Goal: Task Accomplishment & Management: Complete application form

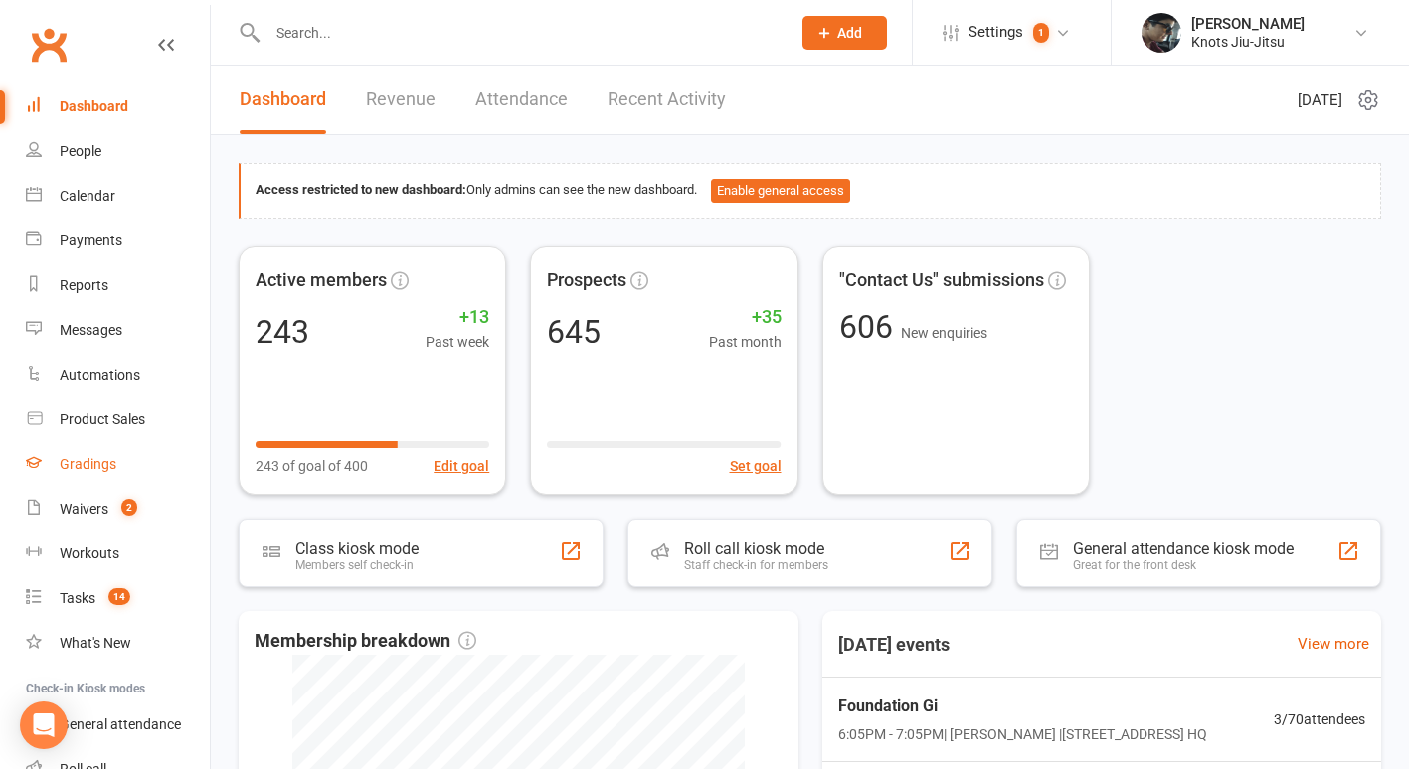
click at [111, 468] on div "Gradings" at bounding box center [88, 464] width 57 height 16
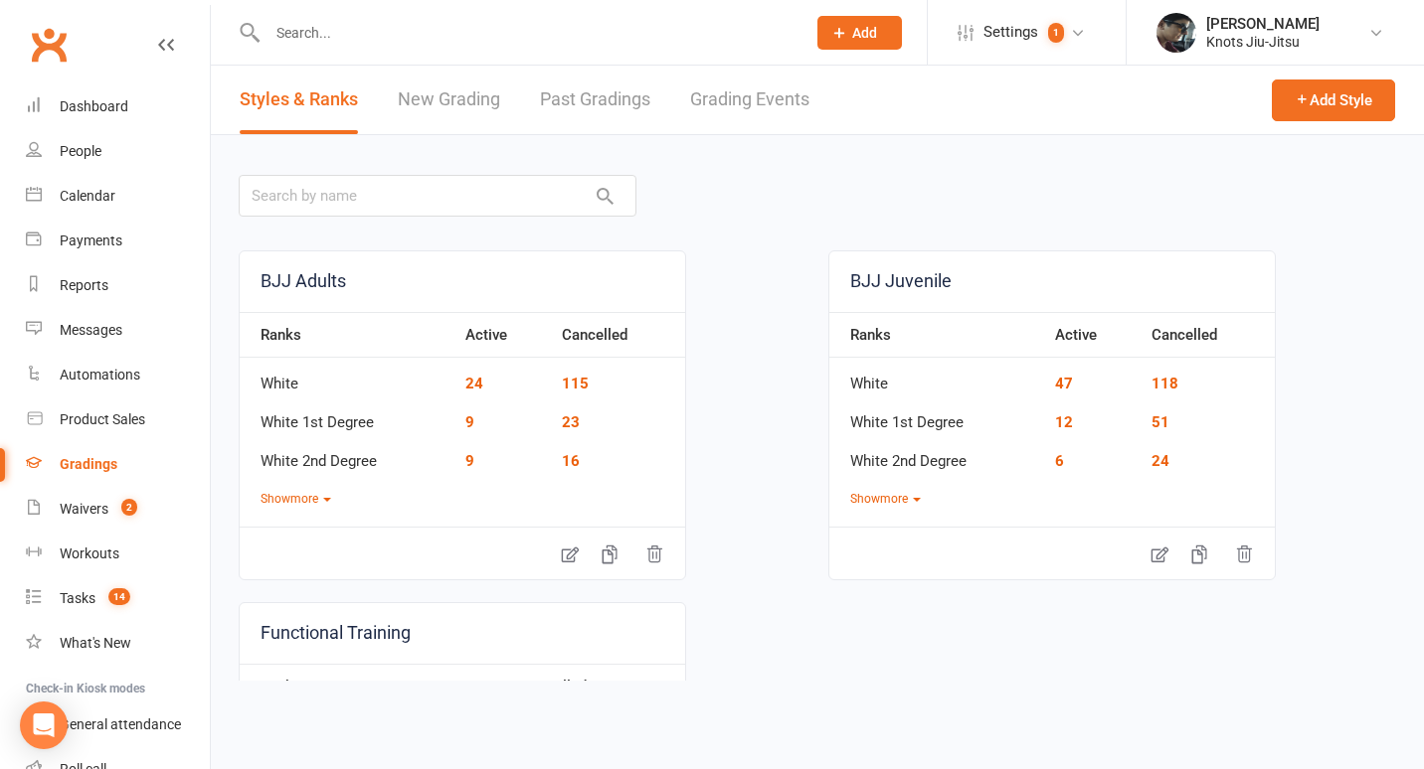
click at [465, 94] on link "New Grading" at bounding box center [449, 100] width 102 height 69
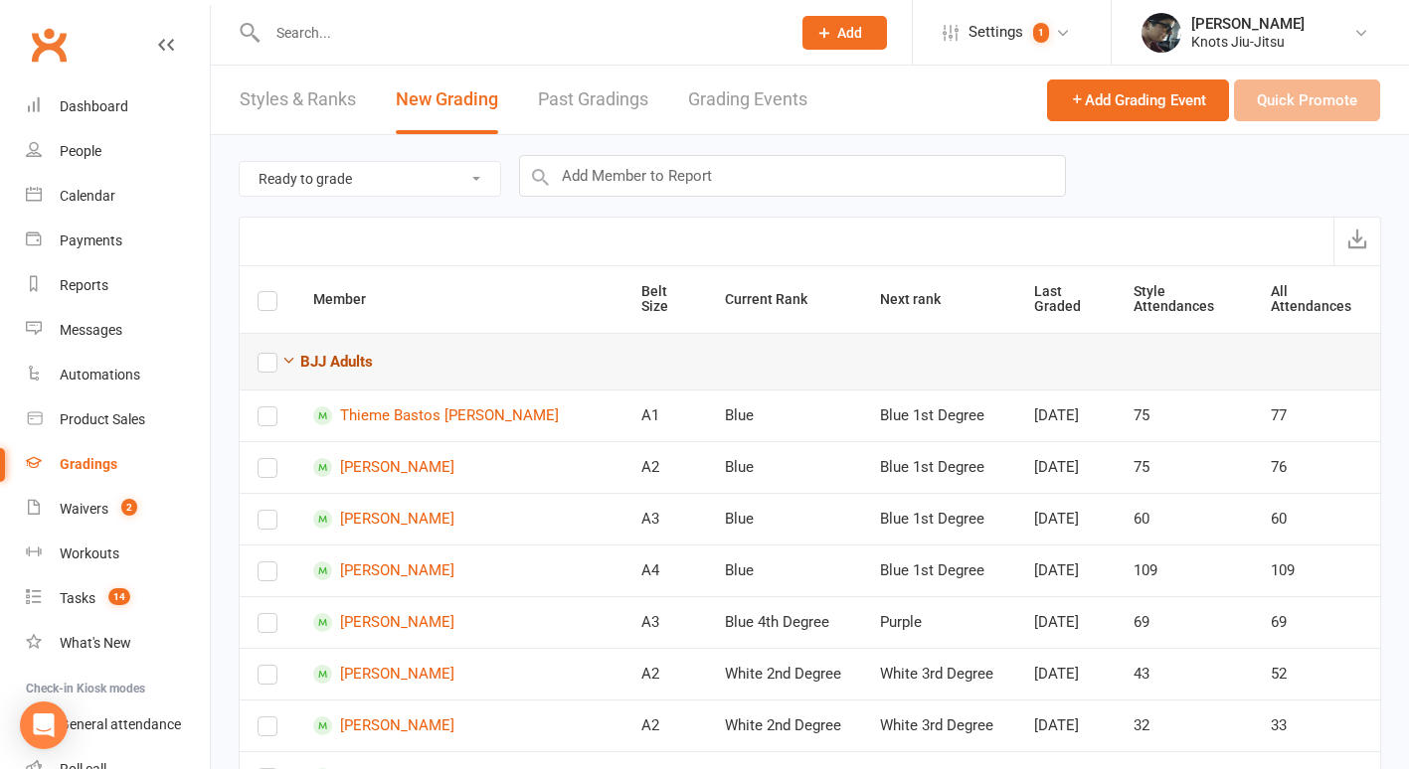
click at [355, 367] on strong "BJJ Adults" at bounding box center [336, 362] width 73 height 18
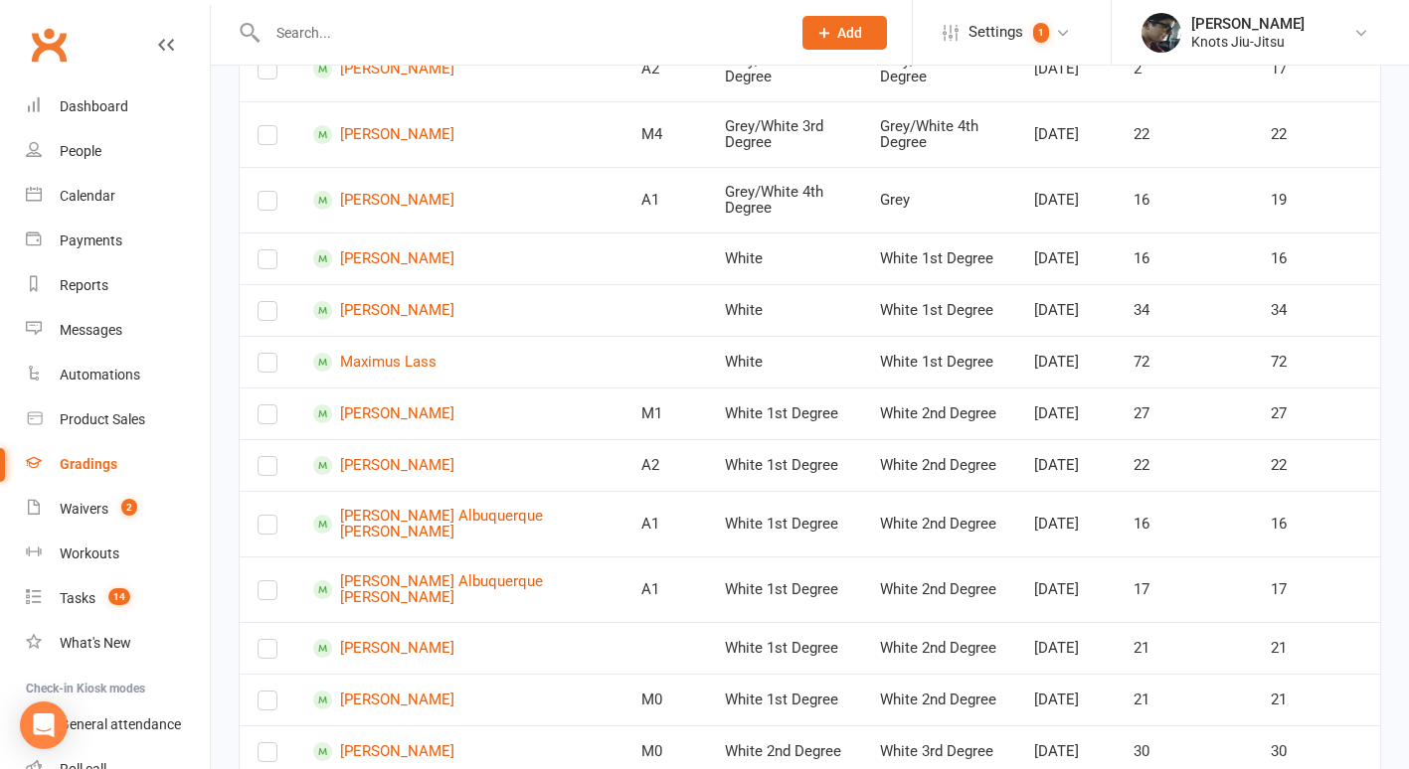
scroll to position [946, 0]
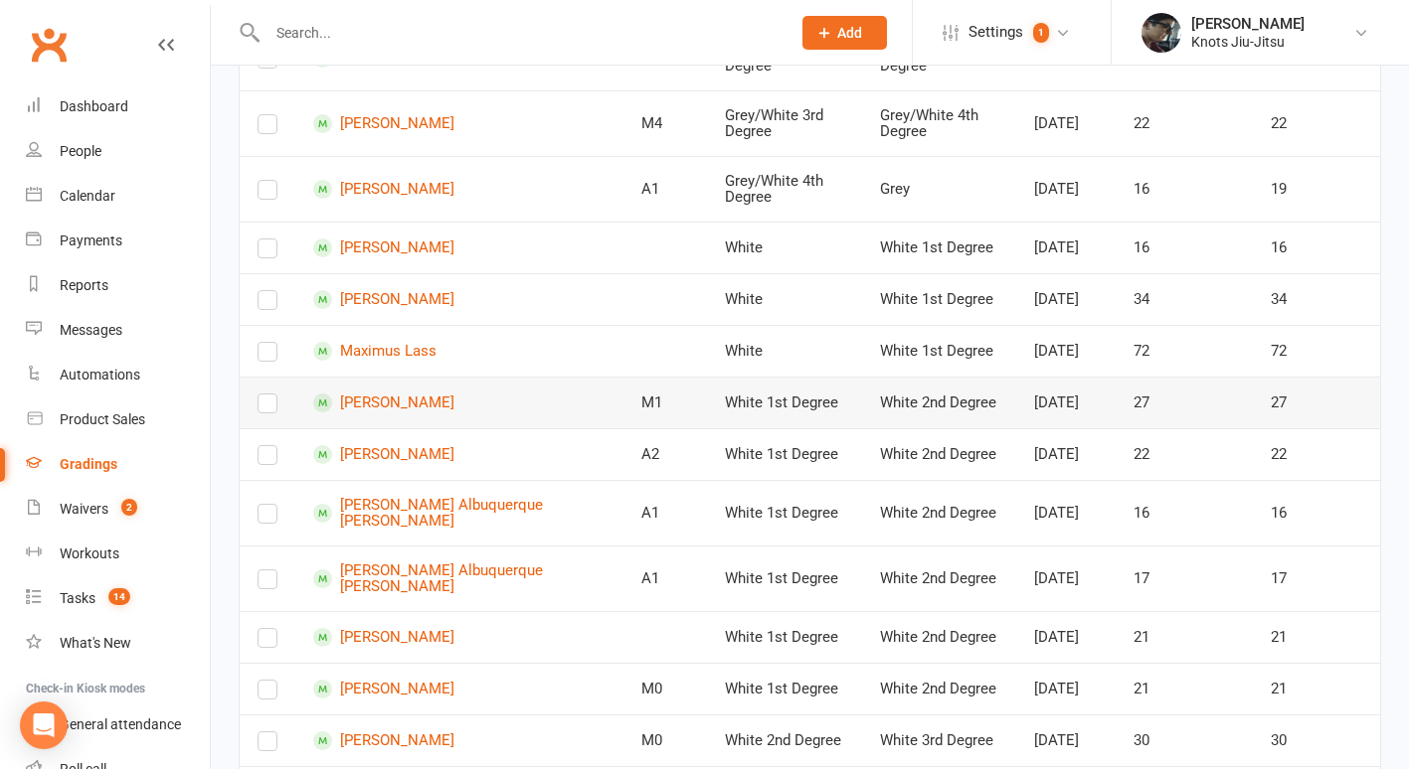
click at [257, 428] on td at bounding box center [268, 403] width 56 height 52
click at [260, 408] on label at bounding box center [267, 408] width 20 height 0
click at [260, 395] on input "checkbox" at bounding box center [267, 395] width 20 height 0
click at [264, 459] on label at bounding box center [267, 459] width 20 height 0
click at [264, 446] on input "checkbox" at bounding box center [267, 446] width 20 height 0
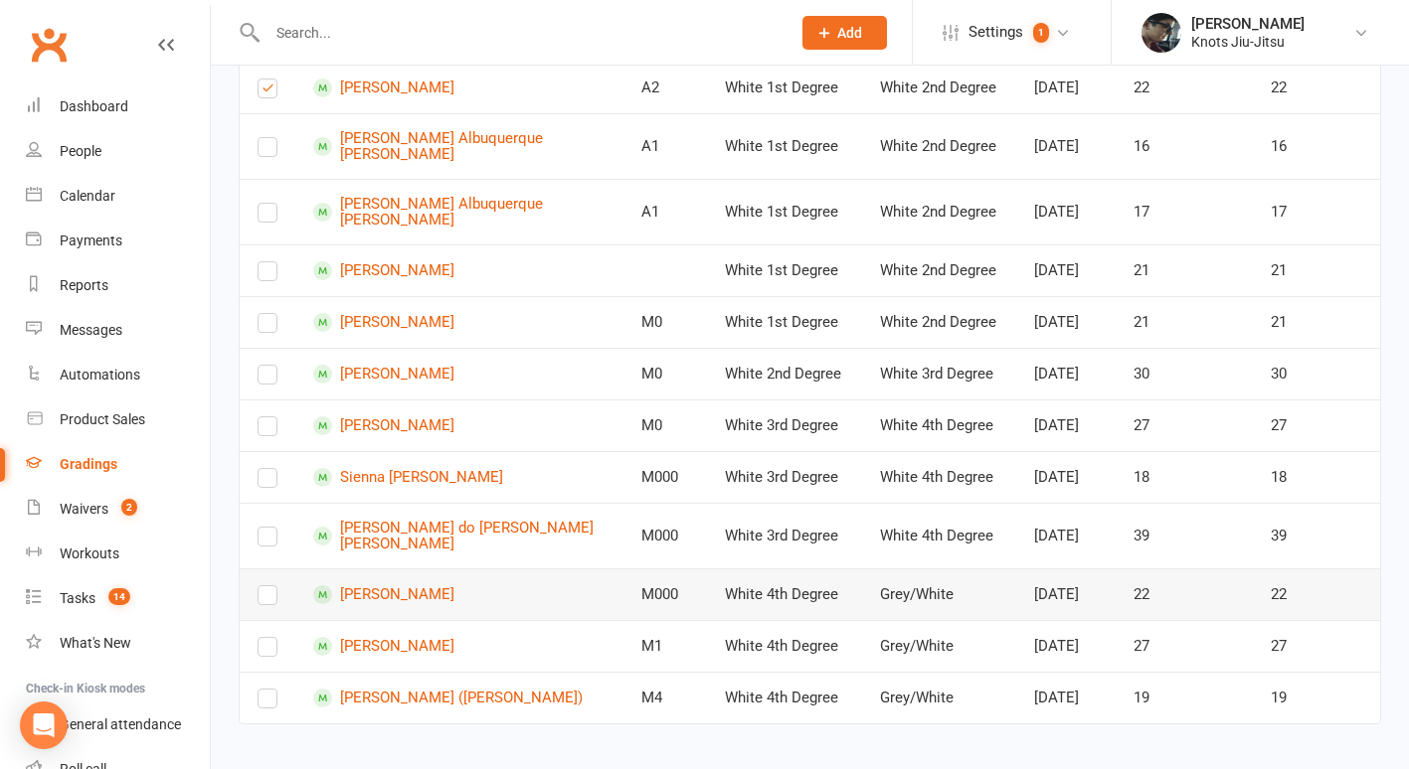
scroll to position [1311, 0]
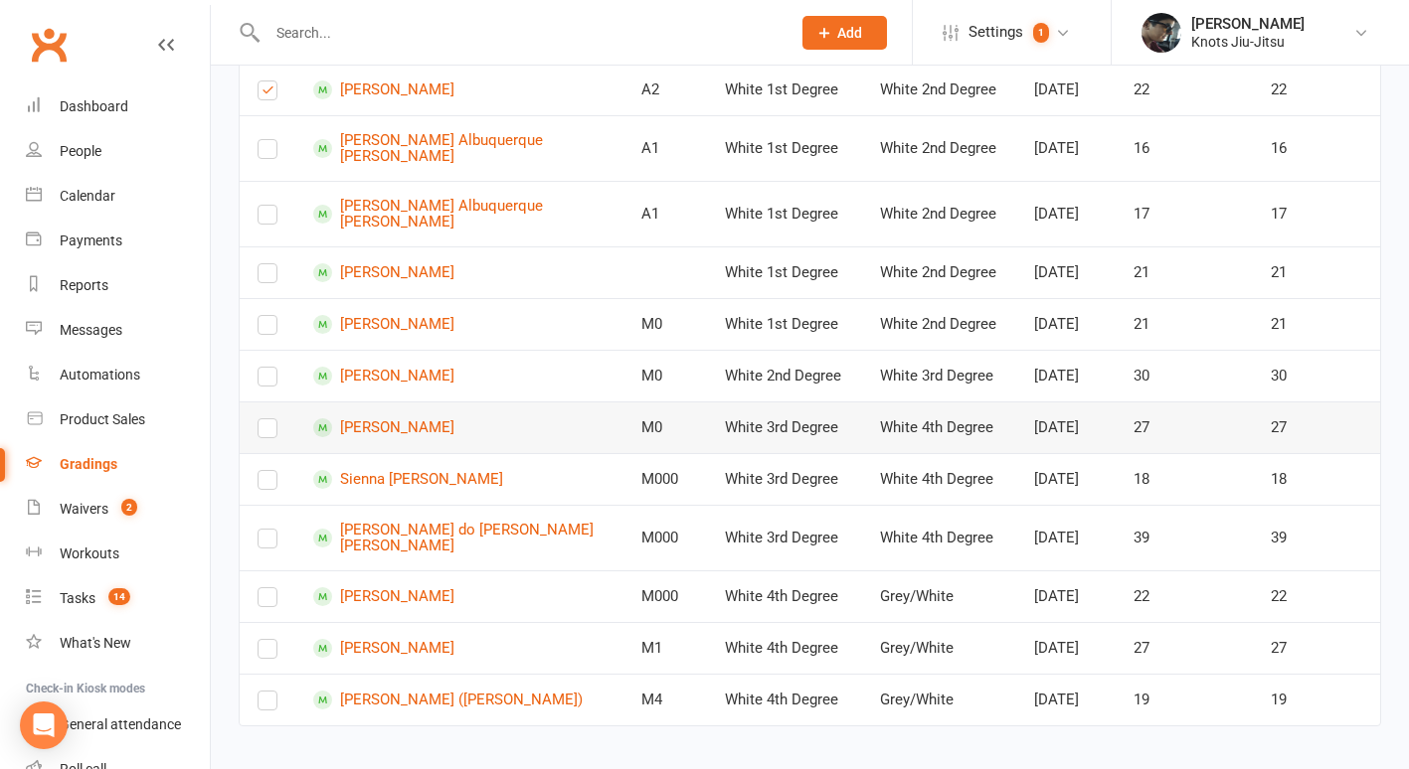
click at [271, 432] on label at bounding box center [267, 432] width 20 height 0
click at [271, 420] on input "checkbox" at bounding box center [267, 420] width 20 height 0
click at [265, 329] on label at bounding box center [267, 329] width 20 height 0
click at [265, 316] on input "checkbox" at bounding box center [267, 316] width 20 height 0
click at [260, 381] on label at bounding box center [267, 381] width 20 height 0
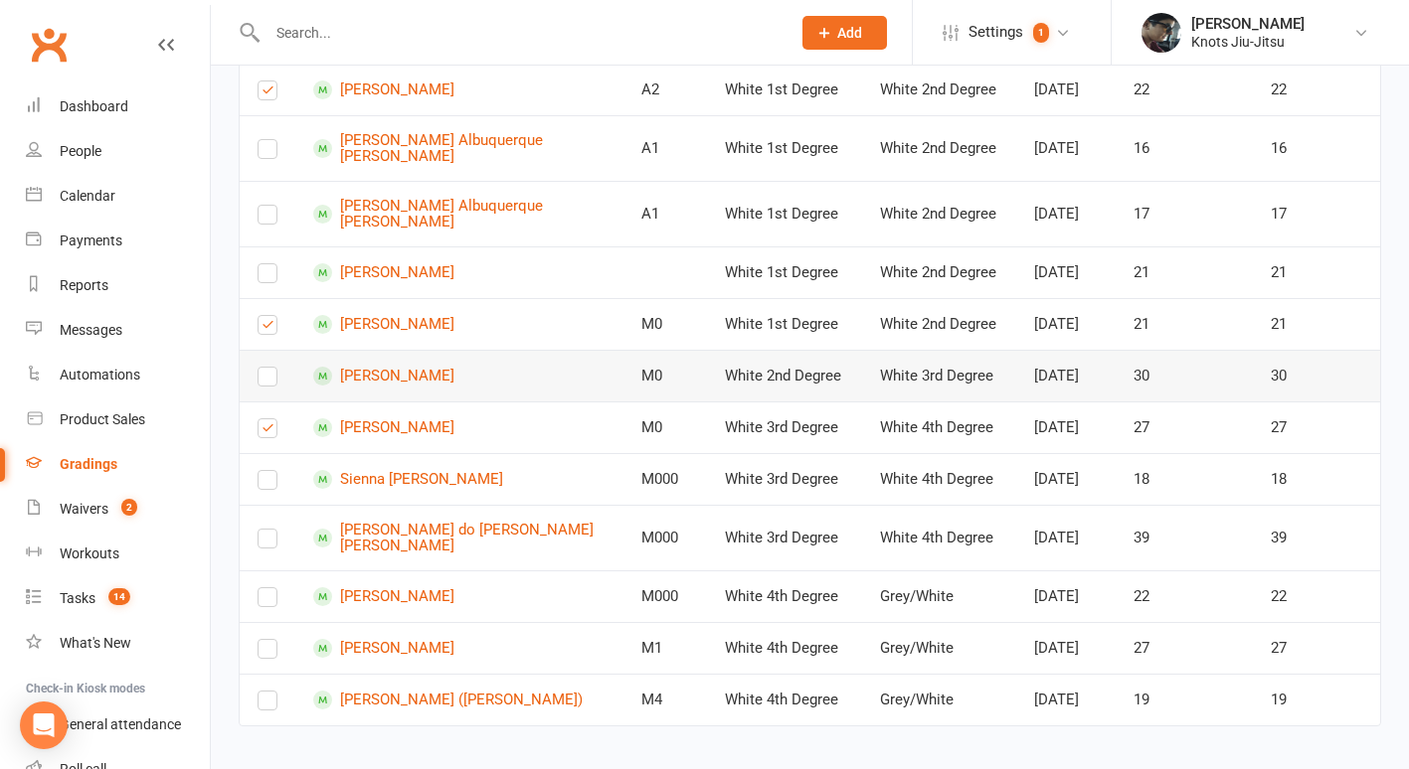
click at [260, 368] on input "checkbox" at bounding box center [267, 368] width 20 height 0
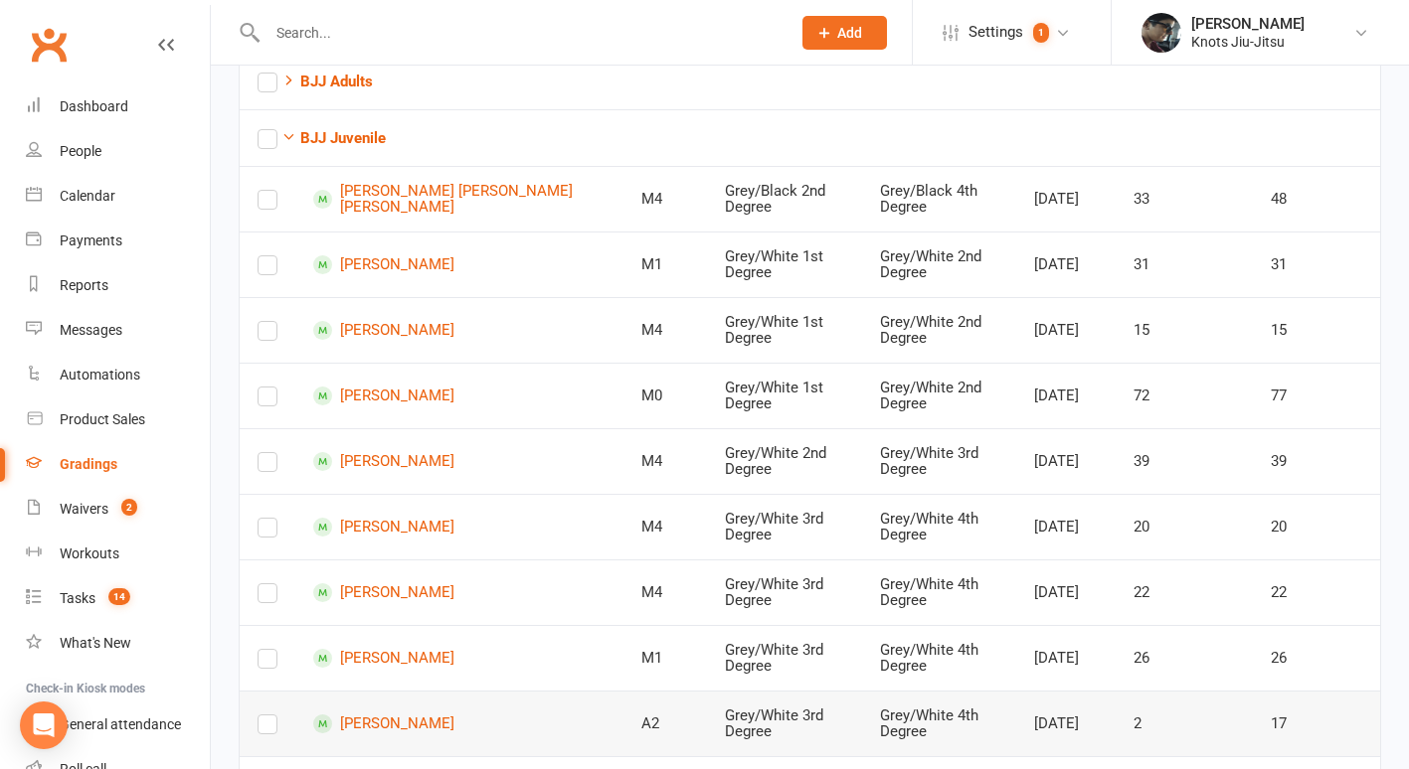
scroll to position [278, 0]
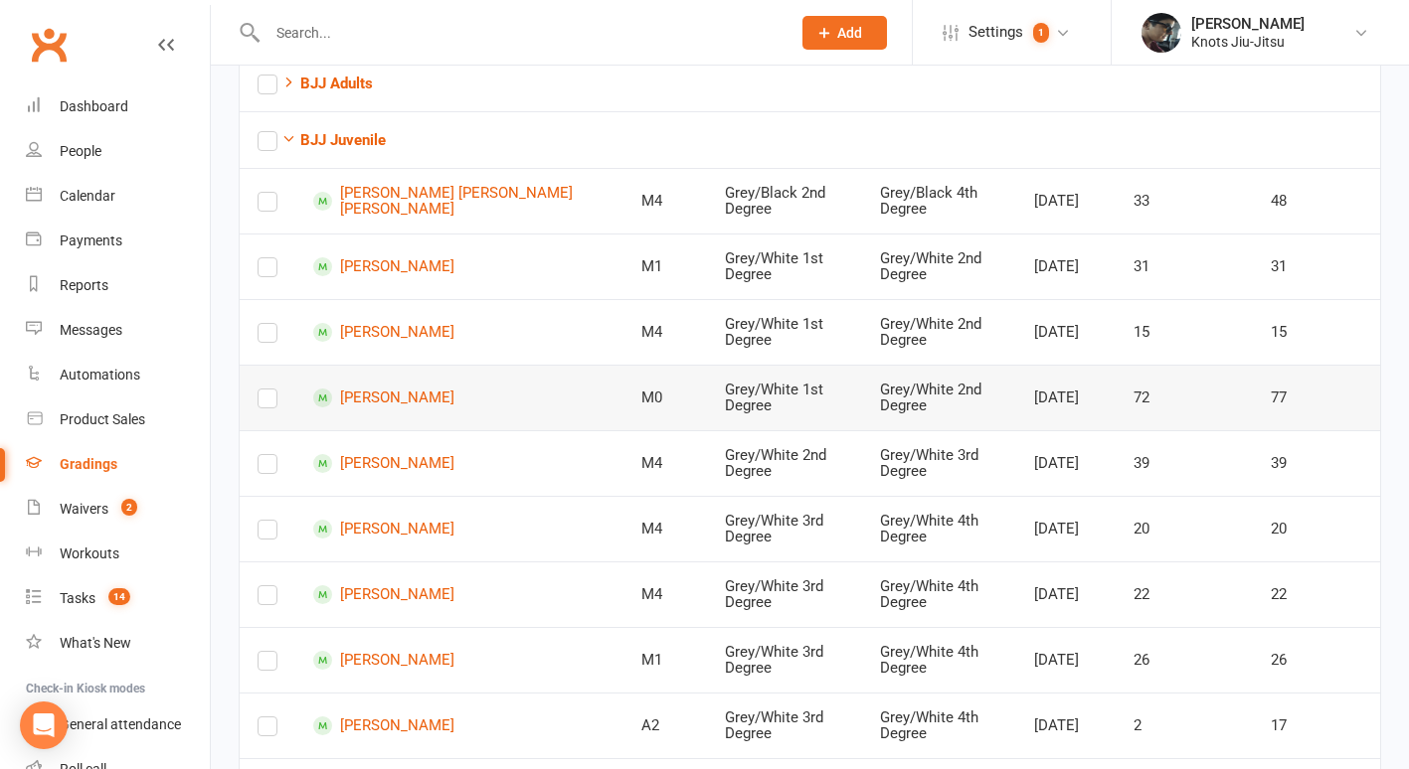
click at [271, 403] on label at bounding box center [267, 403] width 20 height 0
click at [271, 390] on input "checkbox" at bounding box center [267, 390] width 20 height 0
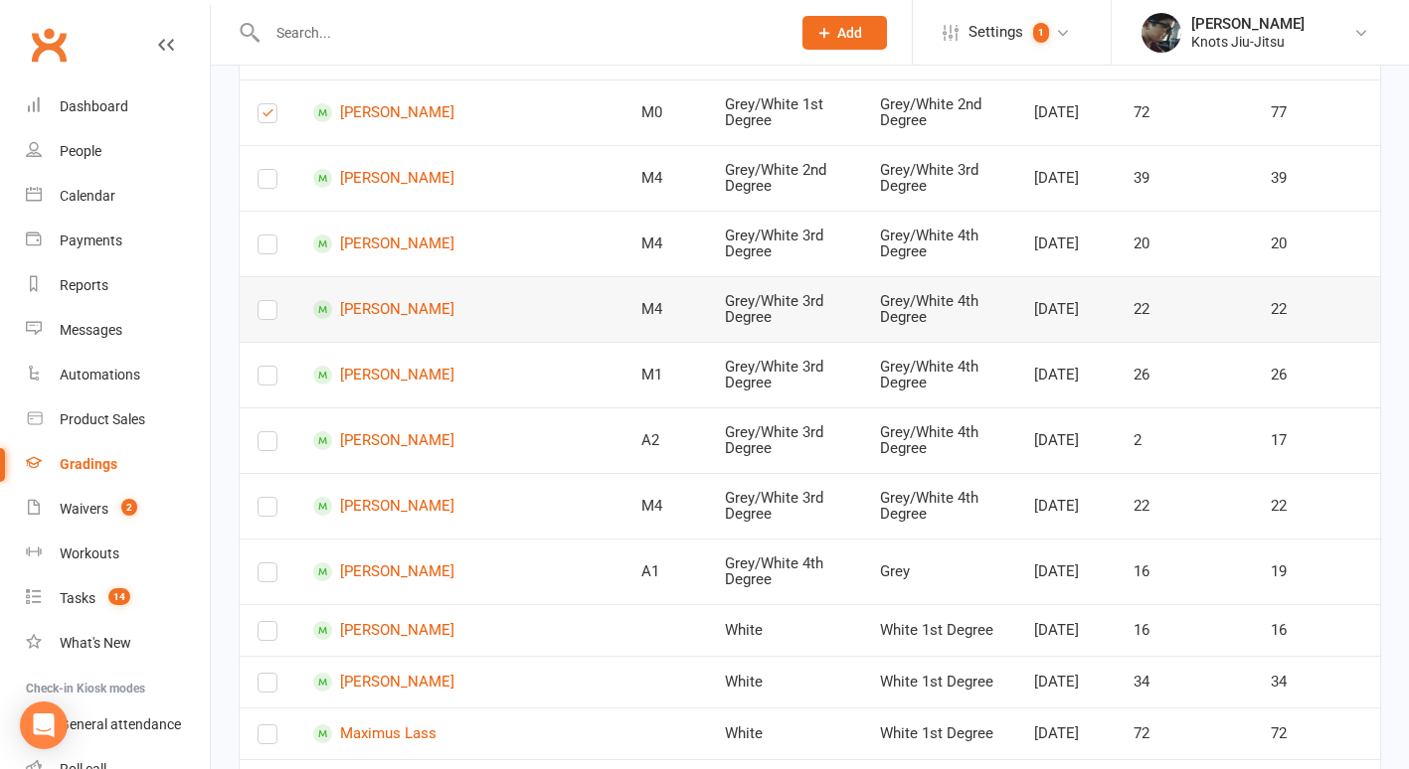
scroll to position [0, 0]
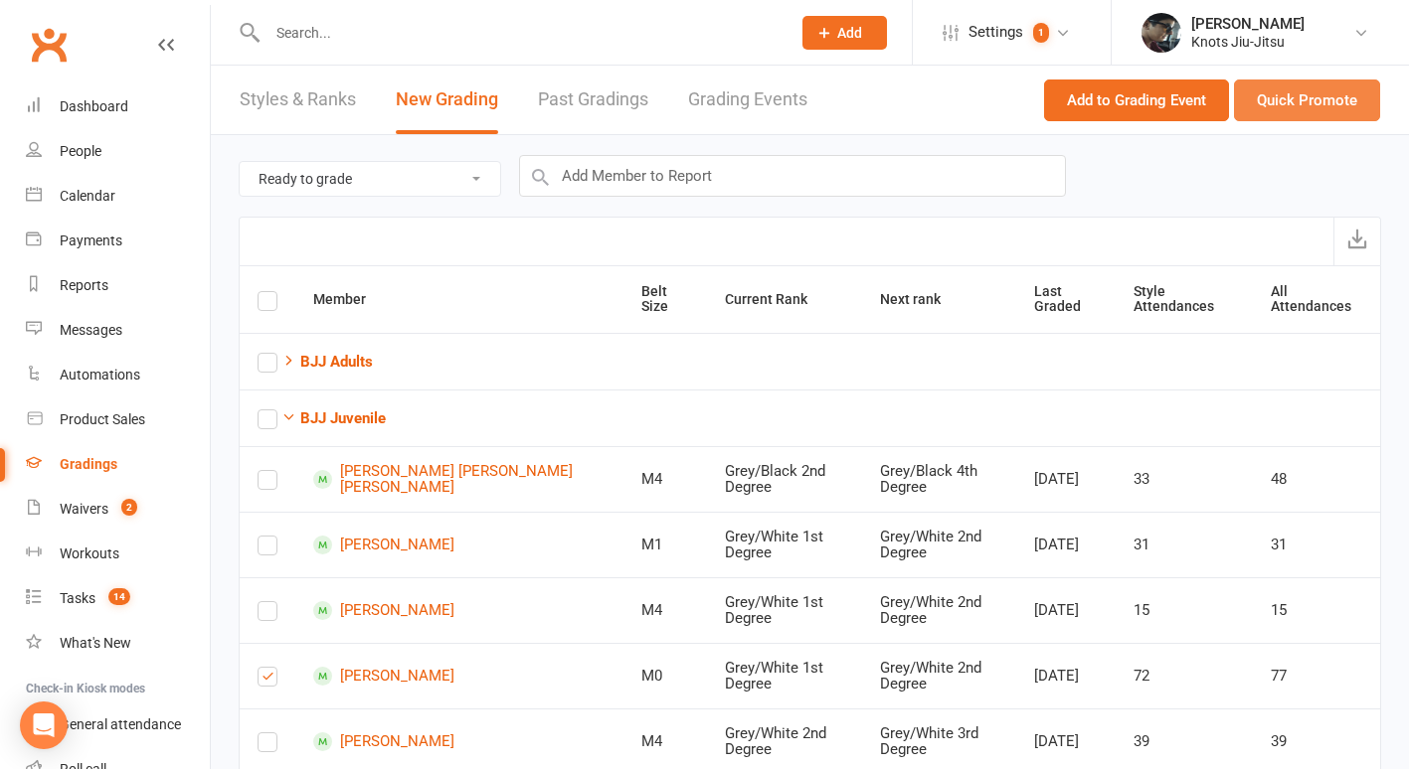
click at [1312, 100] on button "Quick Promote" at bounding box center [1307, 101] width 146 height 42
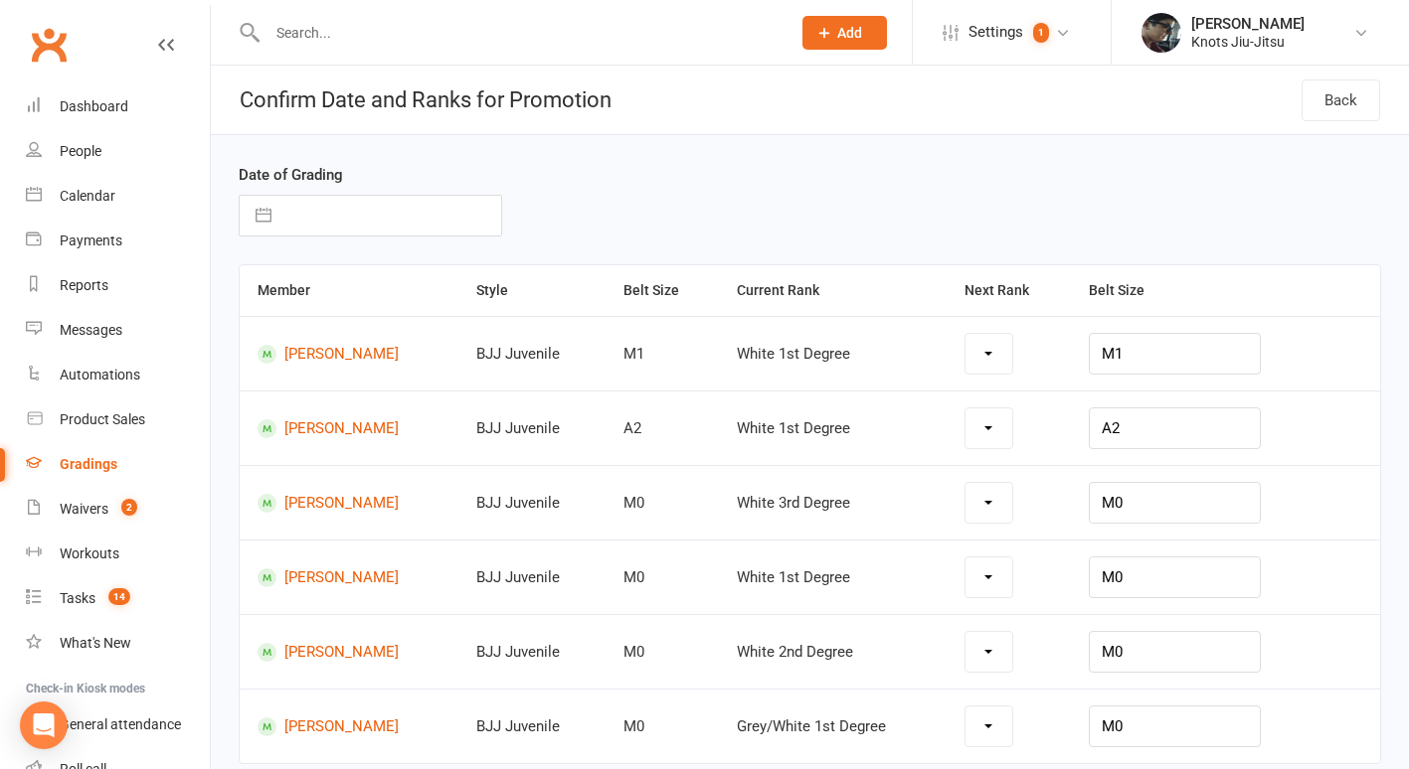
select select "19195"
select select "19197"
select select "19195"
select select "19196"
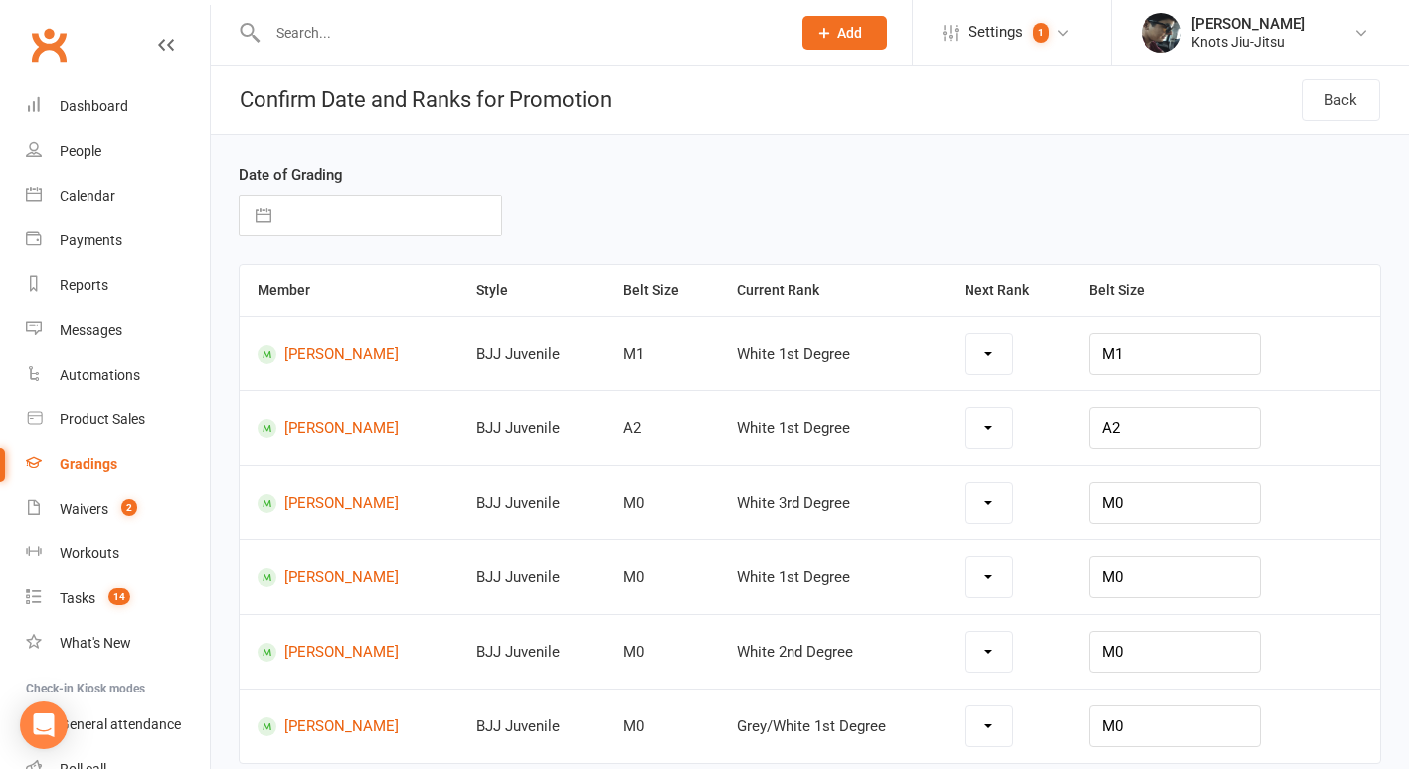
select select "19200"
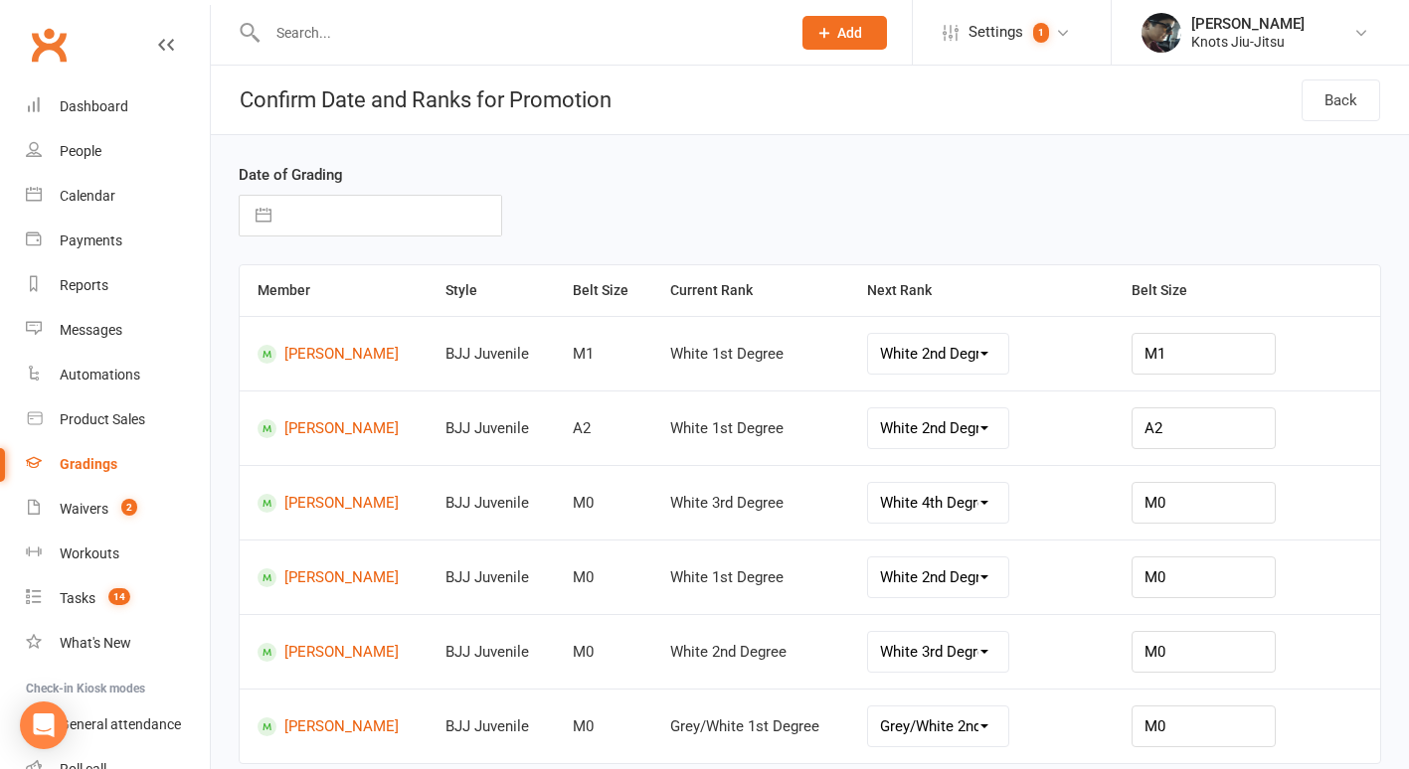
click at [271, 215] on button "button" at bounding box center [264, 216] width 36 height 40
select select "7"
select select "2025"
select select "8"
select select "2025"
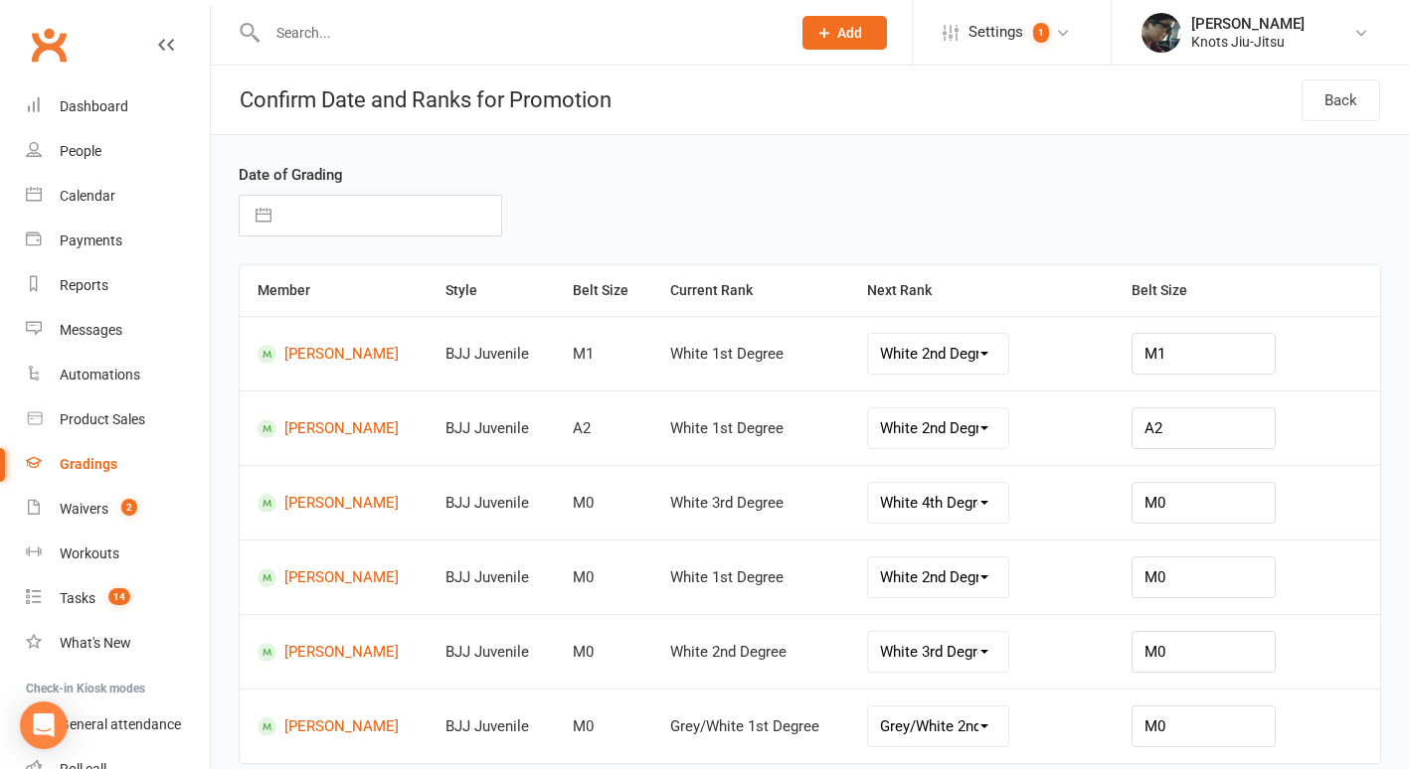
select select "9"
select select "2025"
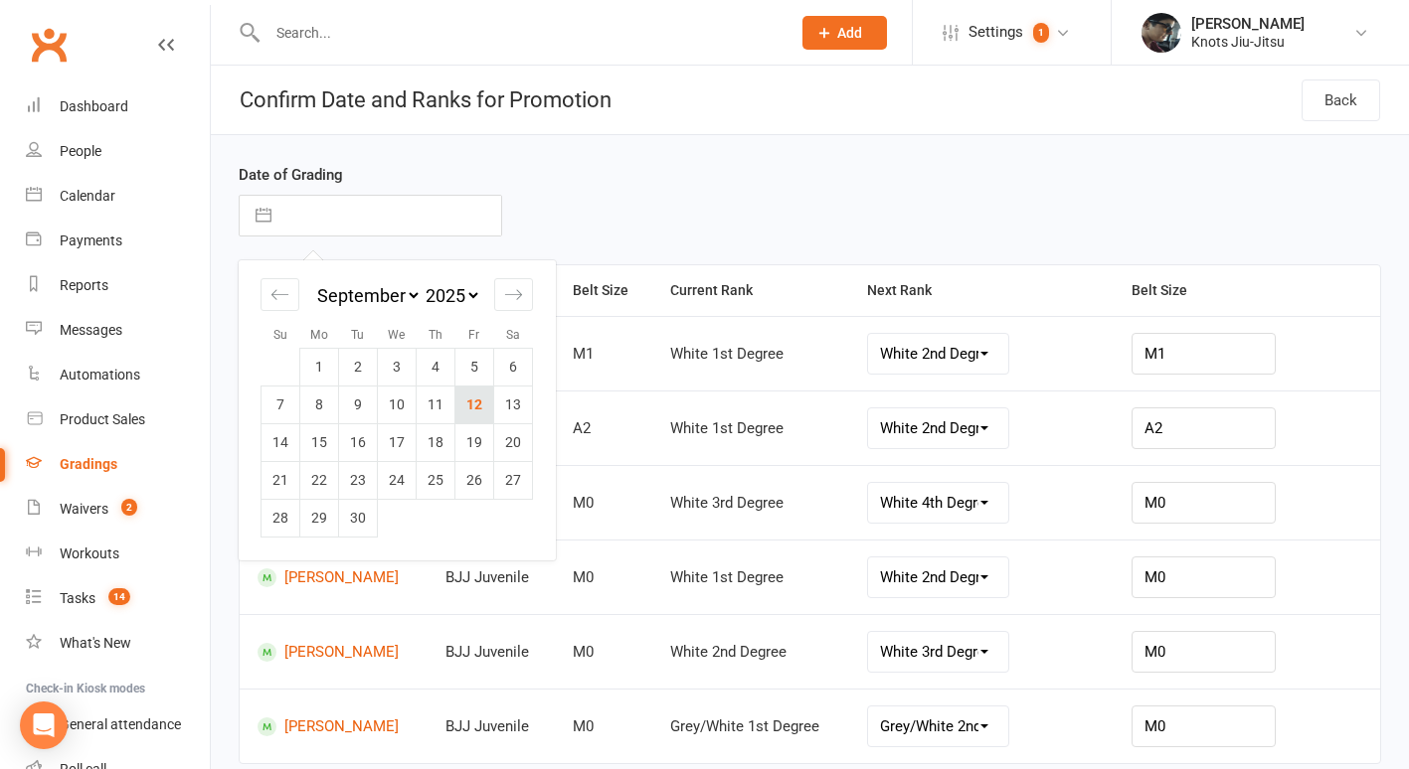
click at [473, 407] on td "12" at bounding box center [474, 405] width 39 height 38
type input "[DATE]"
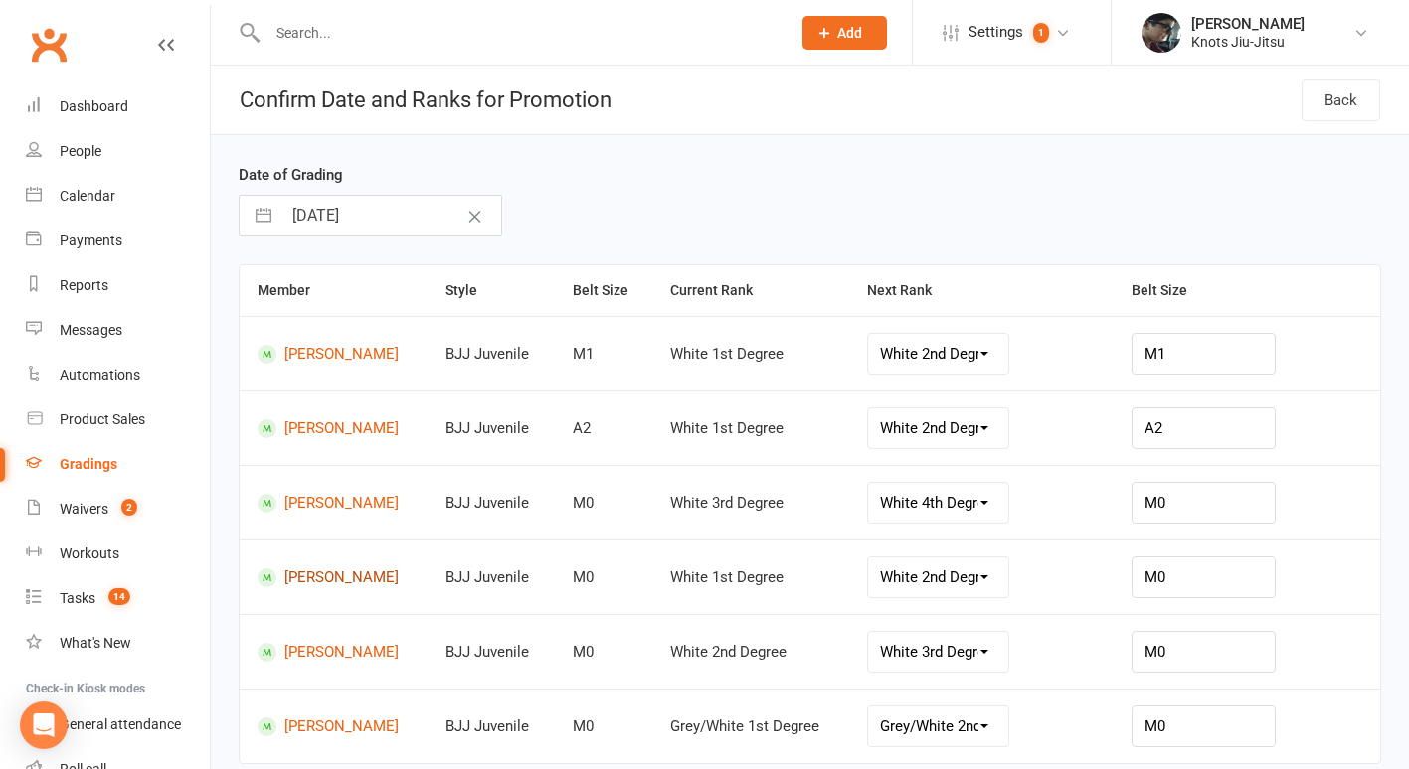
scroll to position [157, 0]
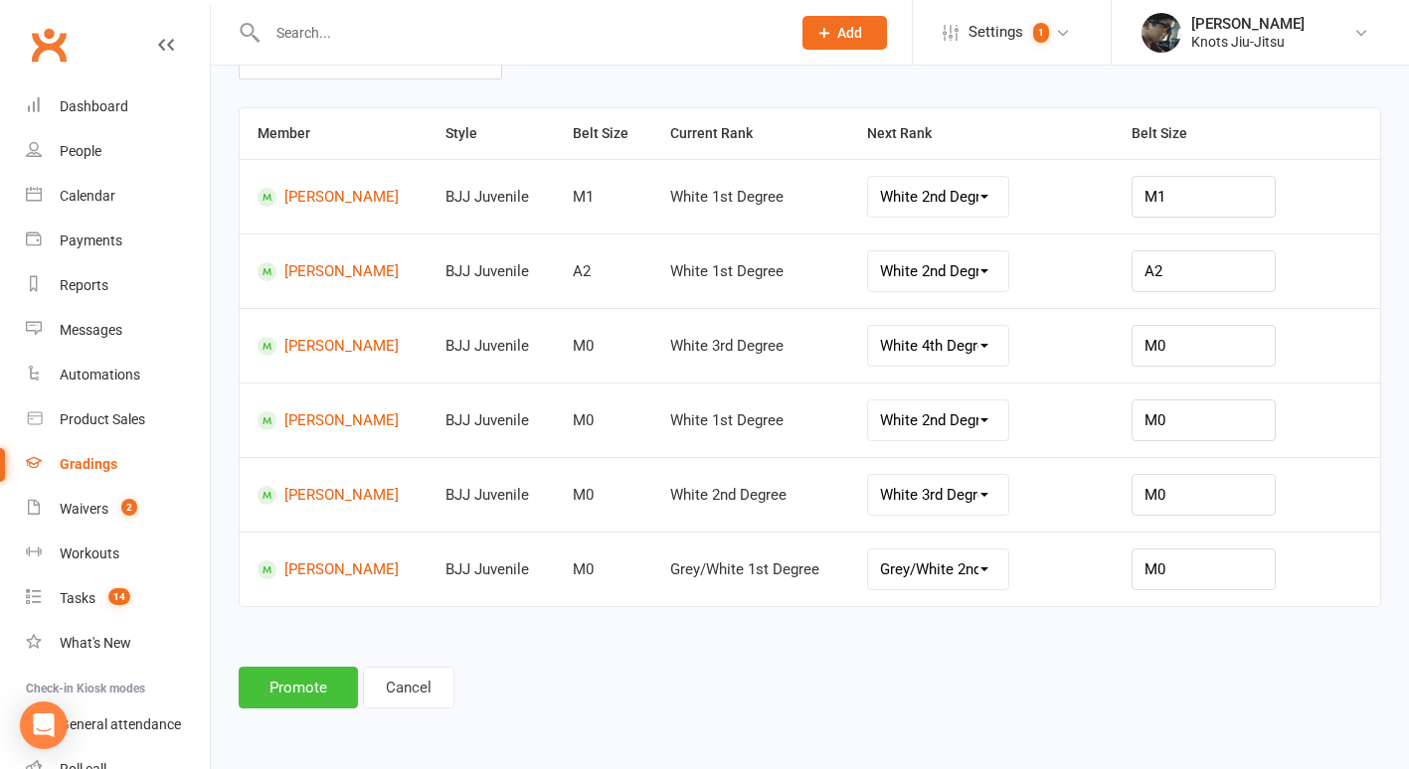
click at [283, 693] on button "Promote" at bounding box center [298, 688] width 119 height 42
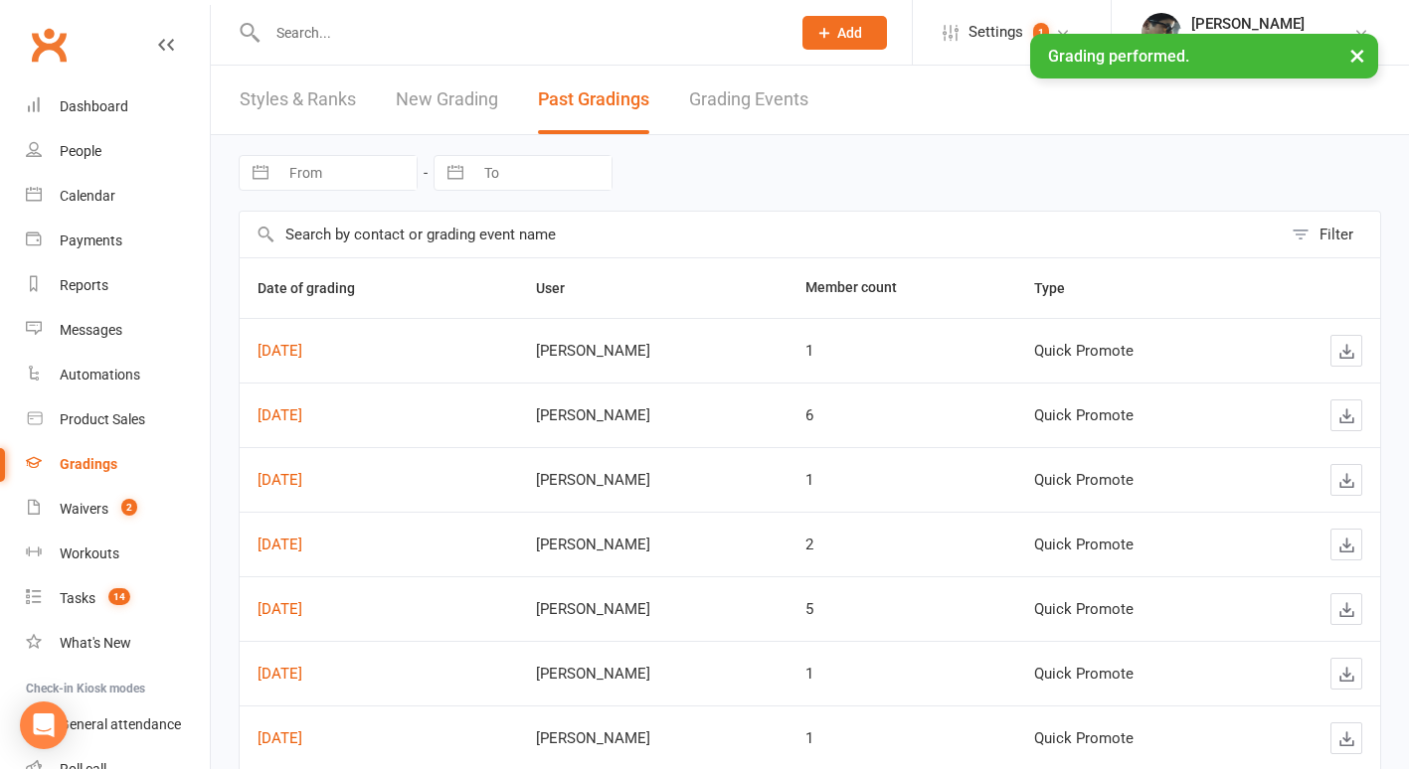
click at [472, 99] on link "New Grading" at bounding box center [447, 100] width 102 height 69
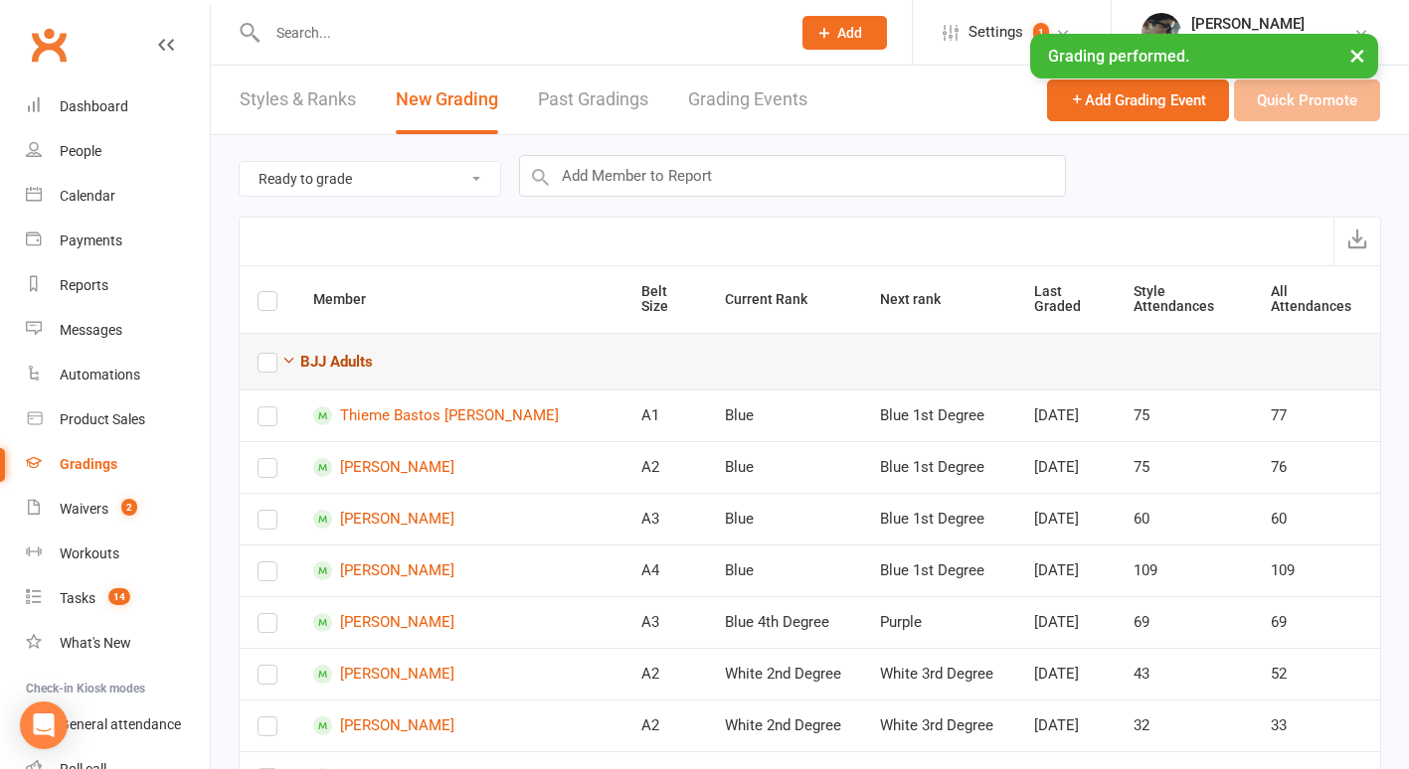
click at [329, 364] on strong "BJJ Adults" at bounding box center [336, 362] width 73 height 18
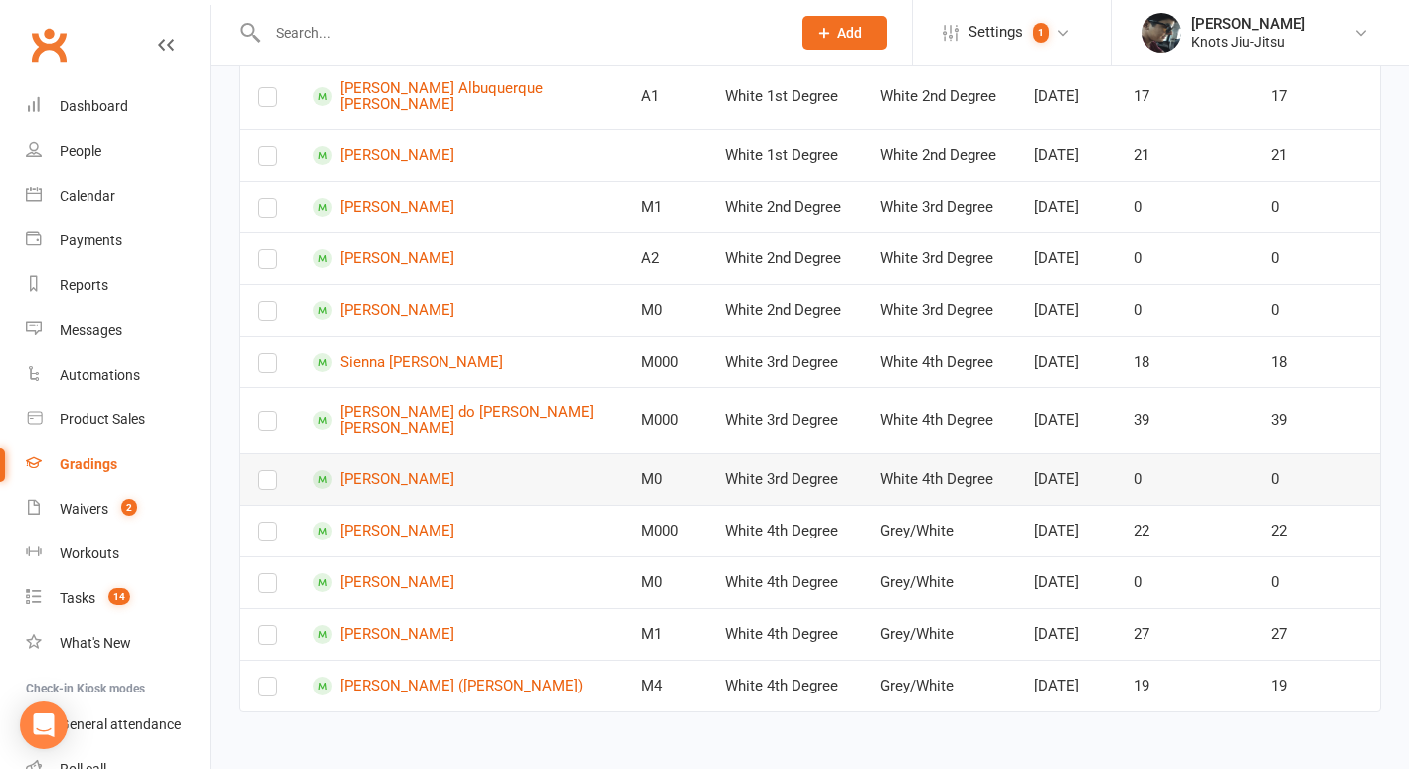
scroll to position [1499, 0]
click at [270, 691] on label at bounding box center [267, 691] width 20 height 0
click at [270, 678] on input "checkbox" at bounding box center [267, 678] width 20 height 0
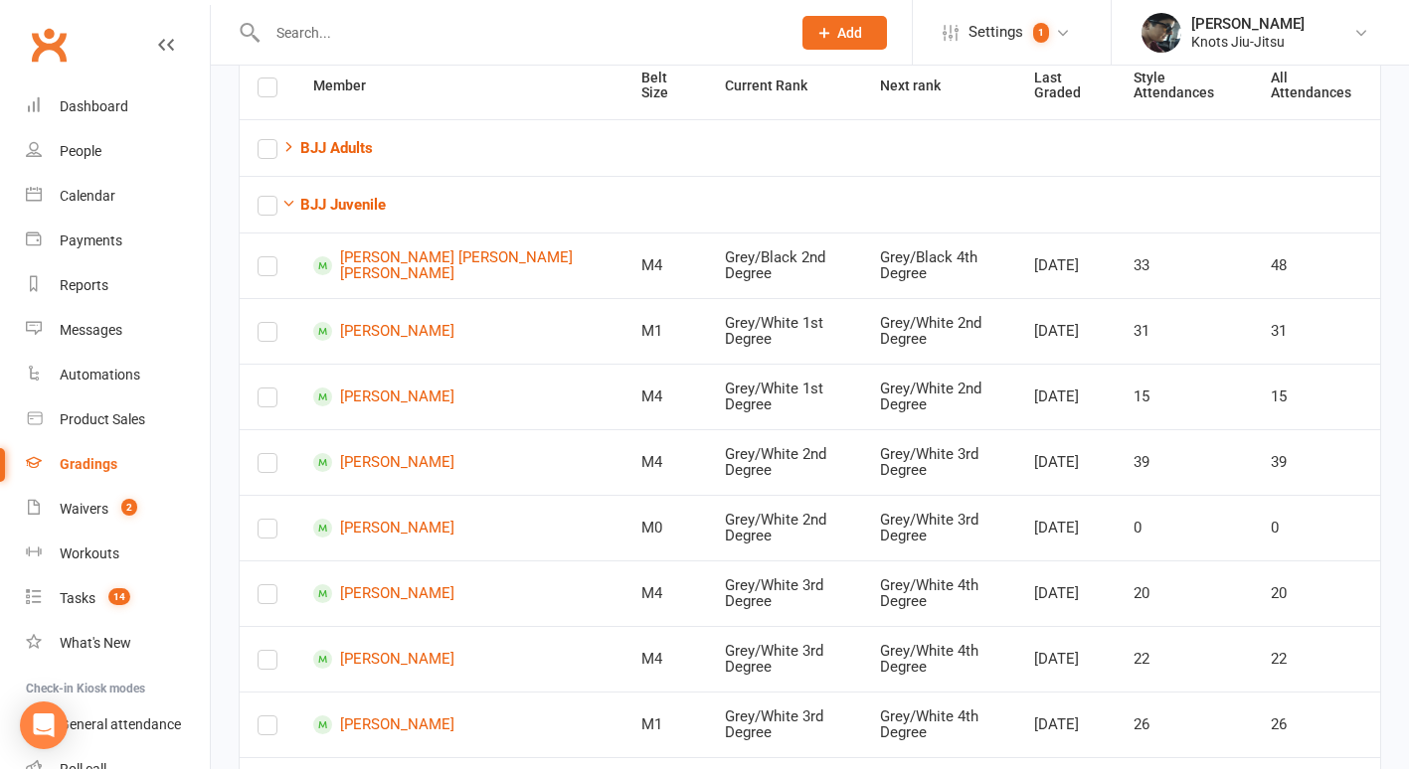
scroll to position [0, 0]
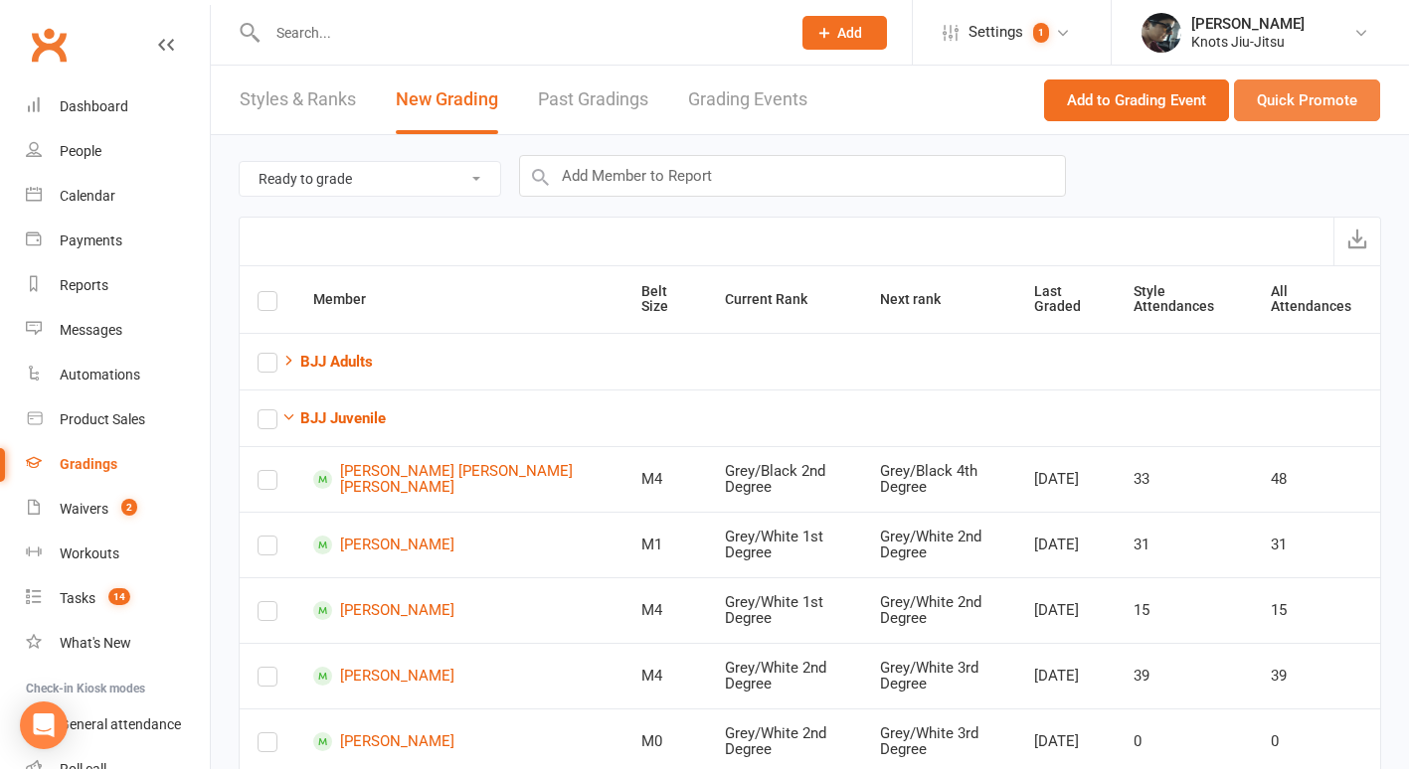
click at [1313, 93] on button "Quick Promote" at bounding box center [1307, 101] width 146 height 42
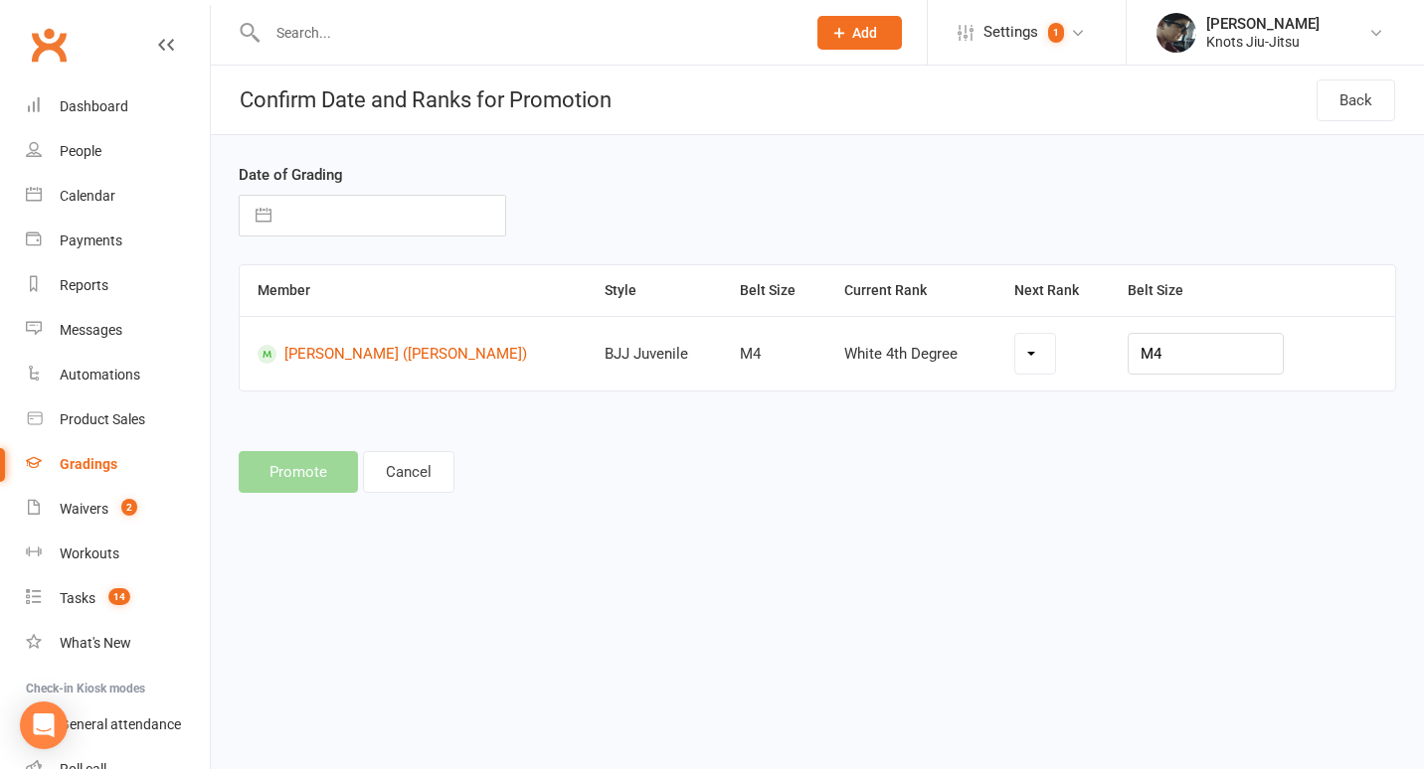
select select "19198"
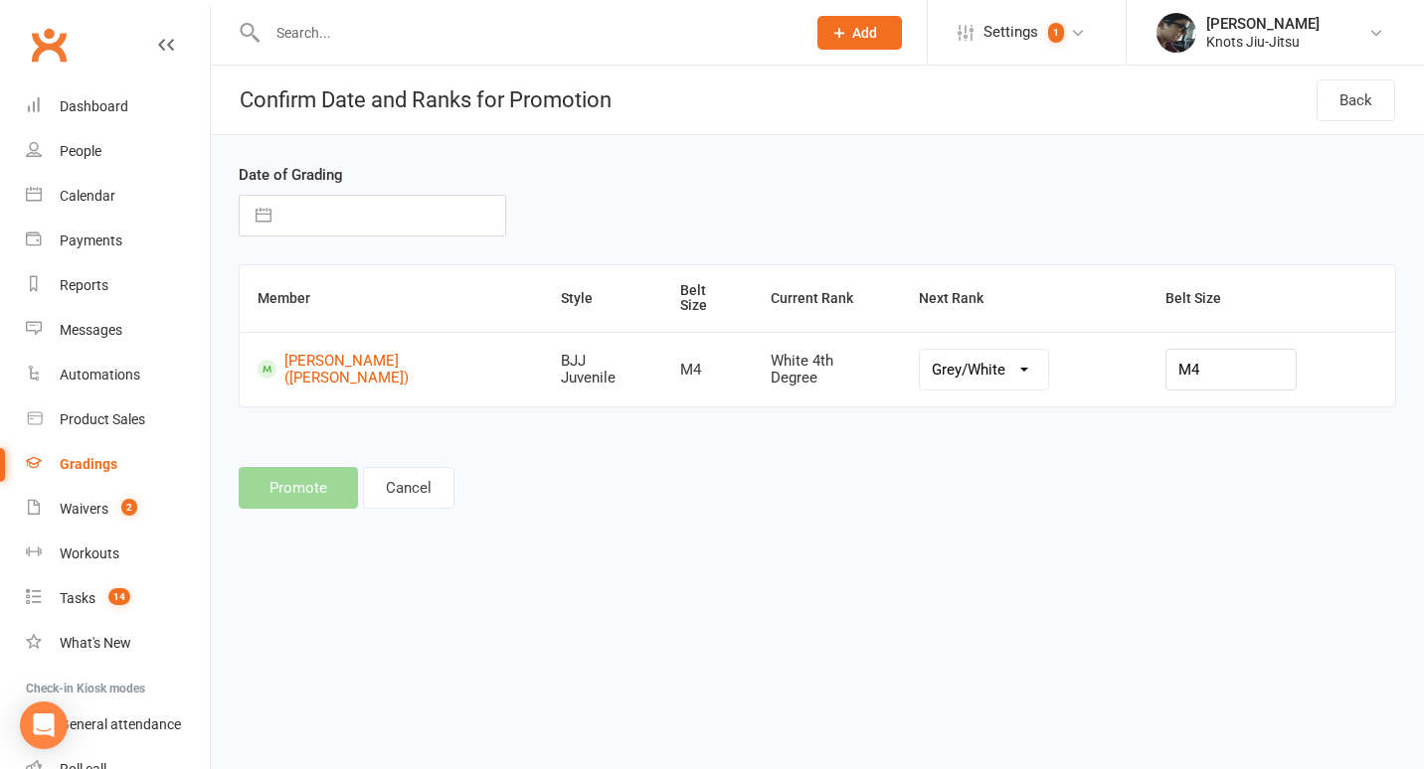
click at [268, 218] on button "button" at bounding box center [264, 216] width 36 height 40
select select "7"
select select "2025"
select select "8"
select select "2025"
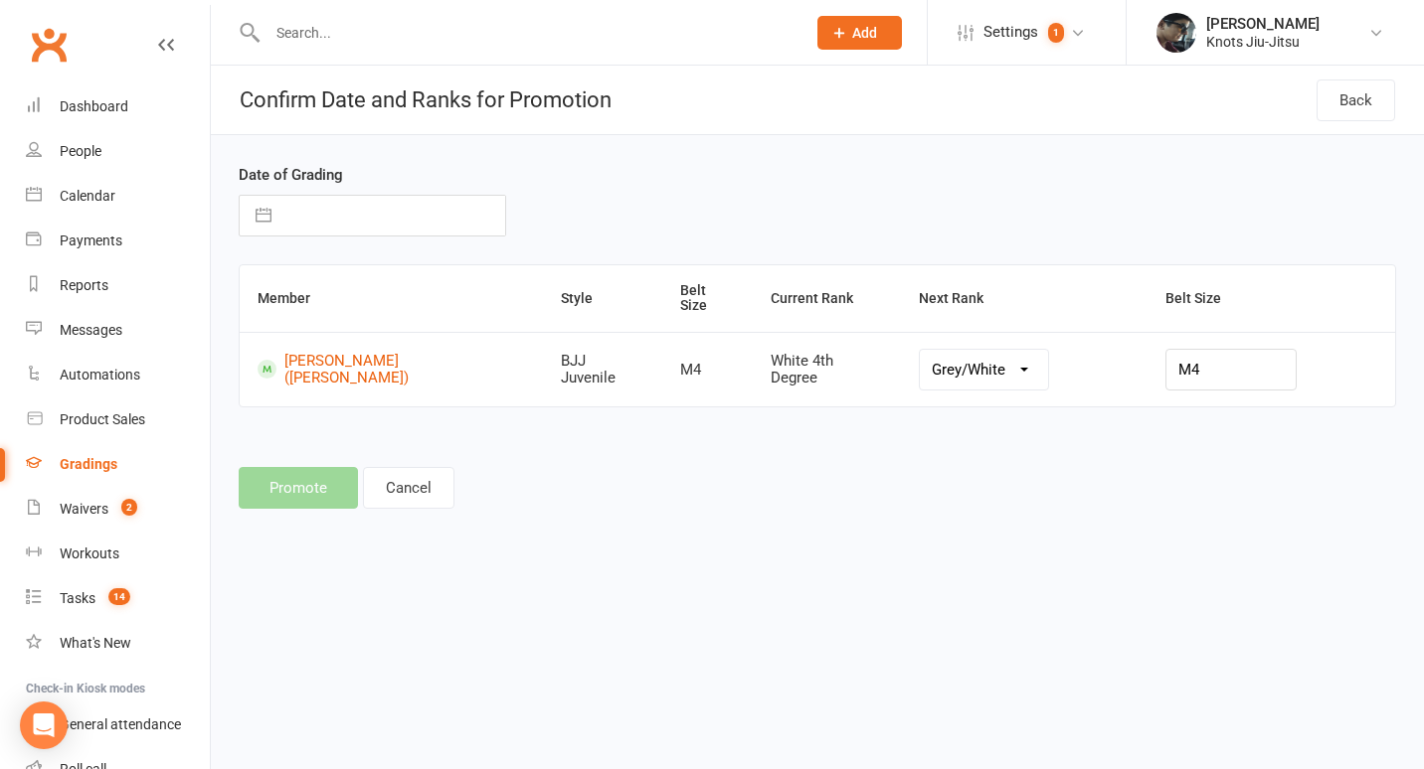
select select "9"
select select "2025"
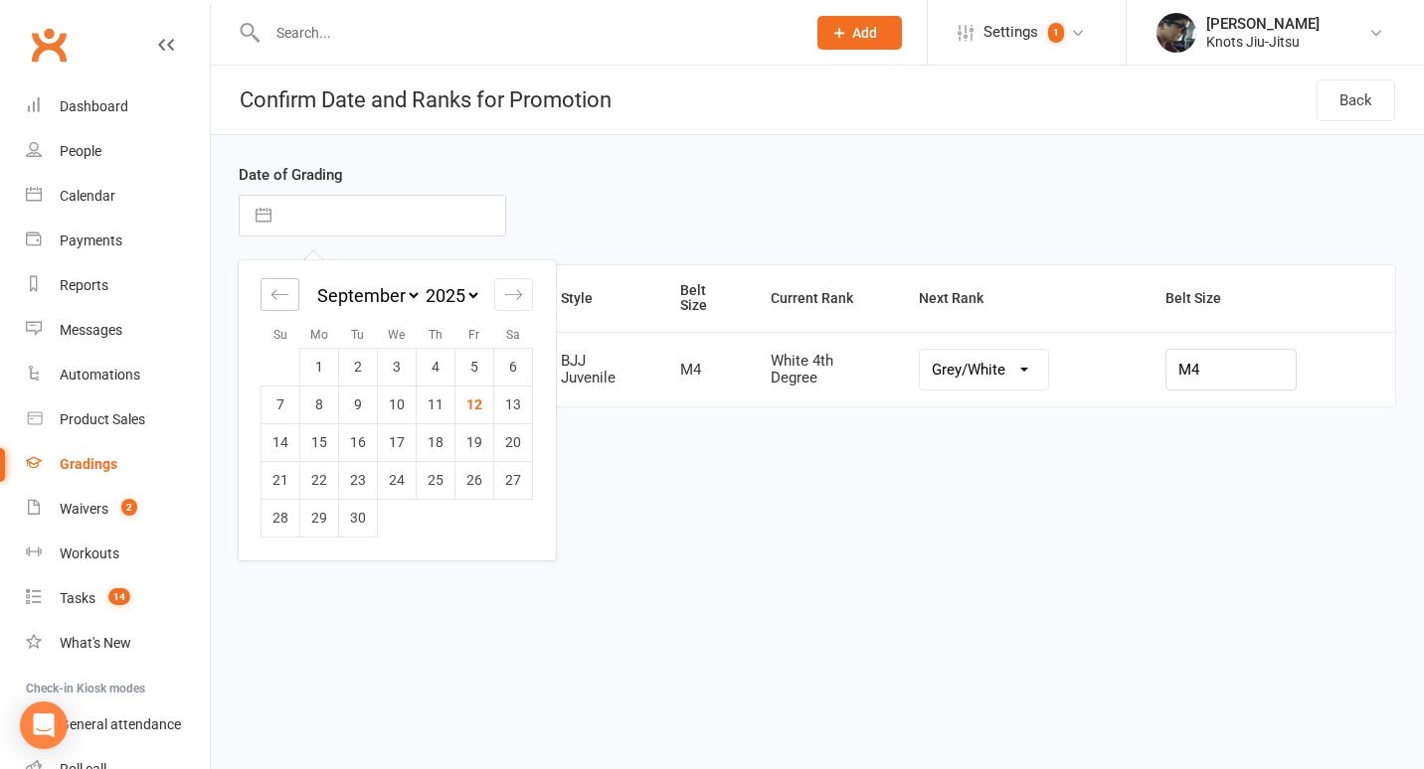
click at [269, 299] on div "Move backward to switch to the previous month." at bounding box center [279, 294] width 39 height 33
select select "6"
select select "2025"
click at [269, 299] on div "Move backward to switch to the previous month." at bounding box center [279, 294] width 39 height 33
select select "5"
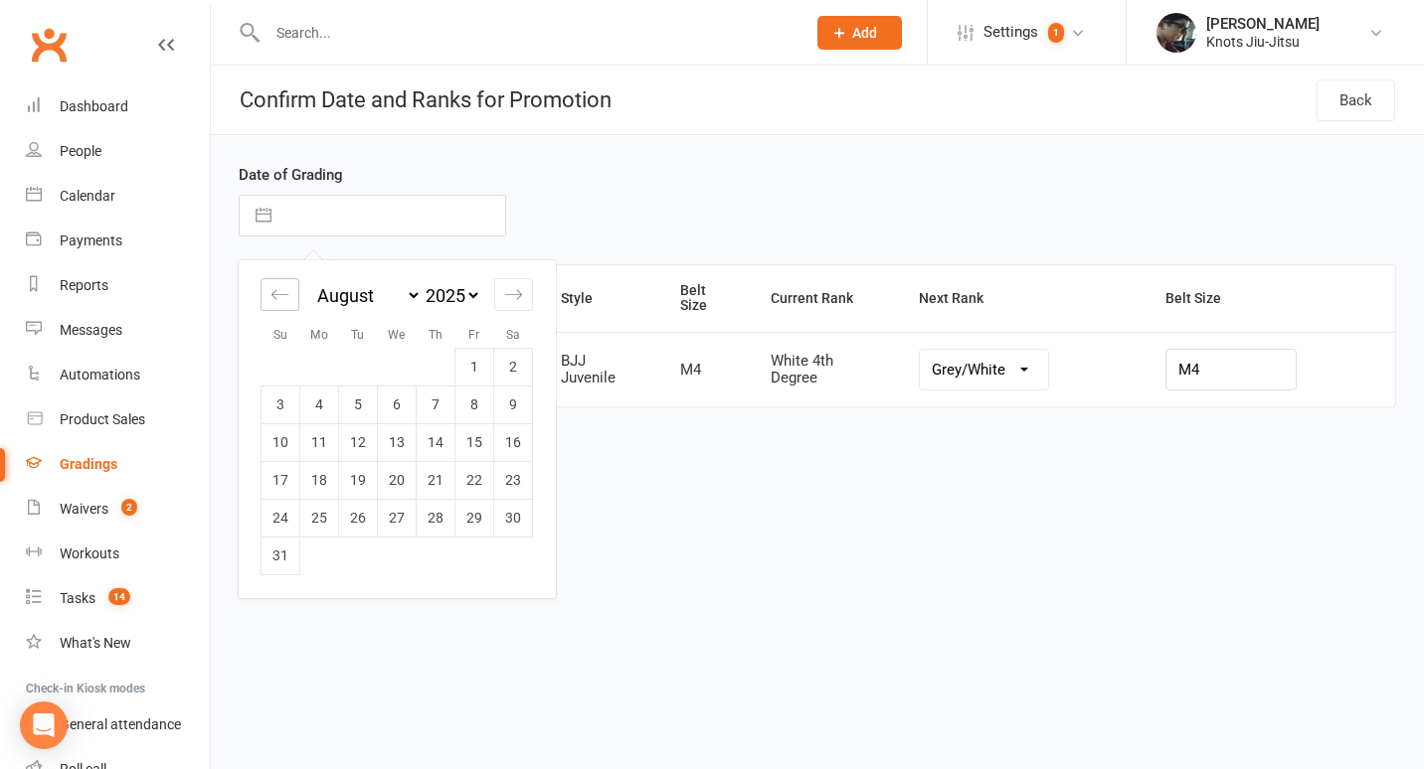
select select "2025"
click at [269, 299] on div "Move backward to switch to the previous month." at bounding box center [279, 294] width 39 height 33
select select "4"
select select "2025"
click at [269, 299] on div "Move backward to switch to the previous month." at bounding box center [279, 294] width 39 height 33
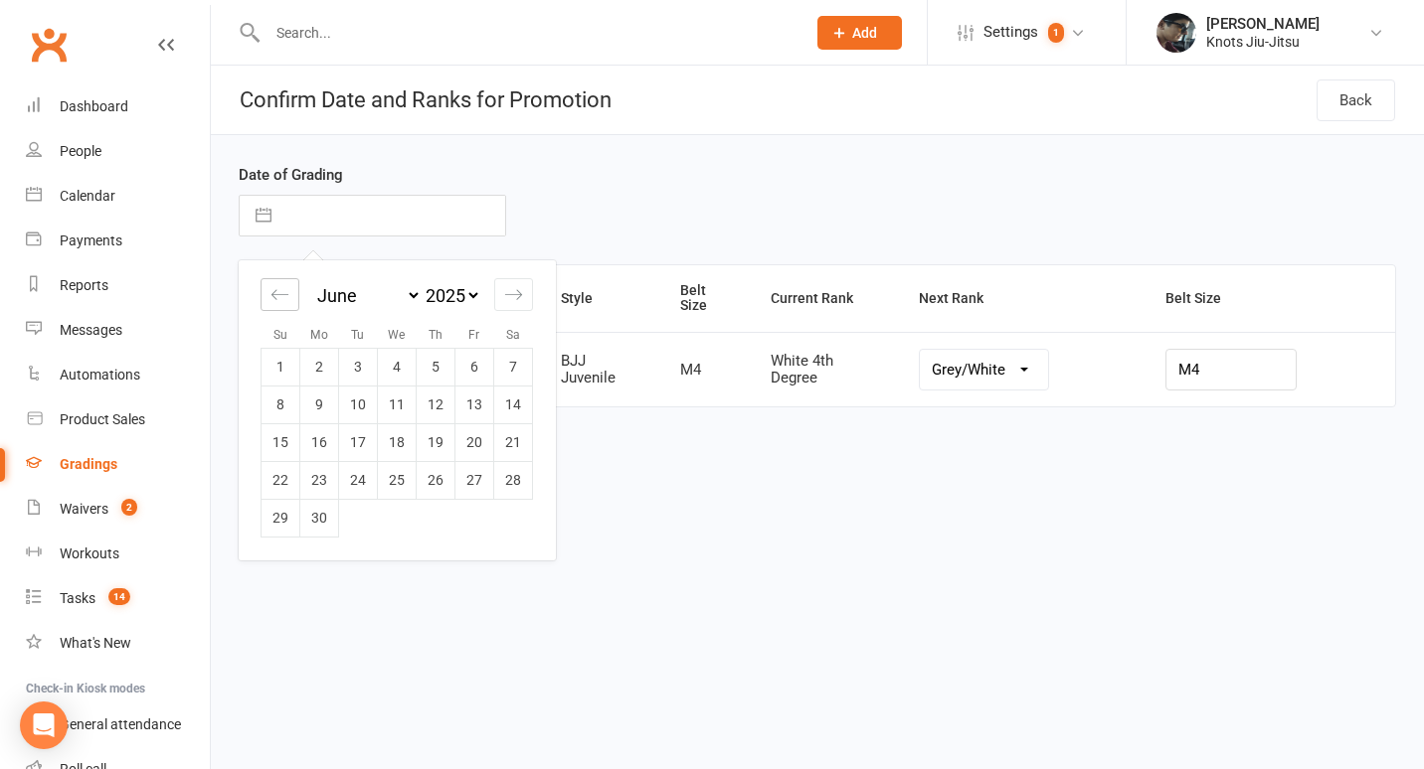
select select "3"
select select "2025"
click at [327, 439] on td "12" at bounding box center [319, 443] width 39 height 38
type input "[DATE]"
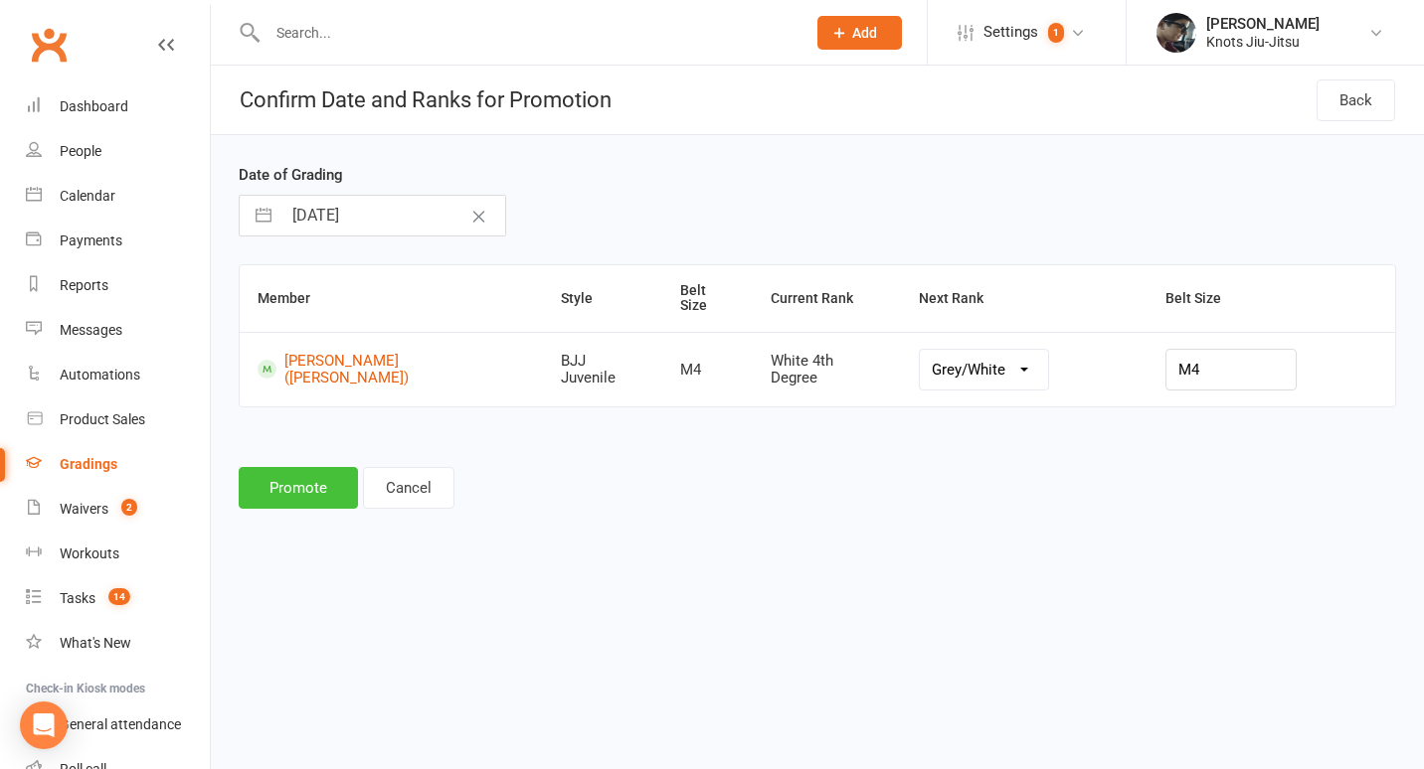
click at [294, 468] on button "Promote" at bounding box center [298, 488] width 119 height 42
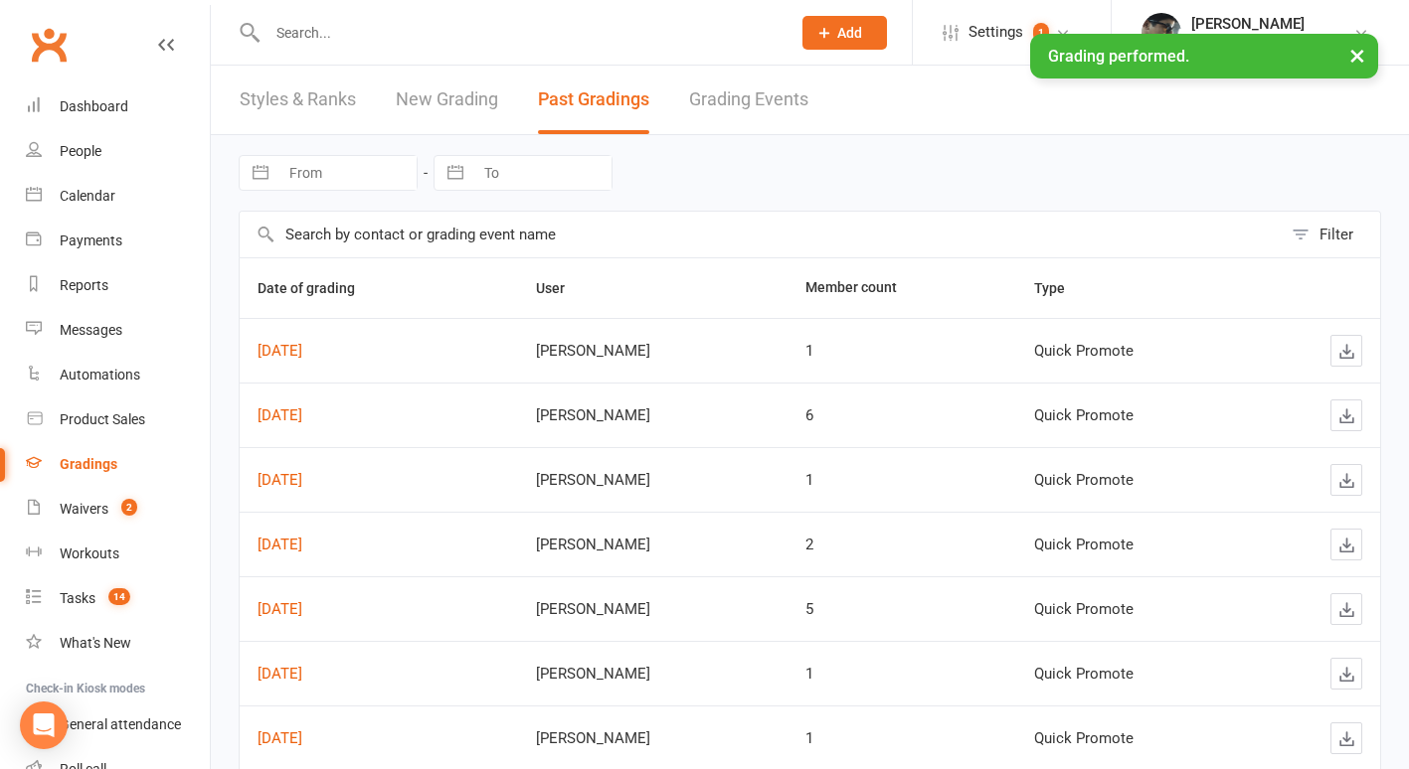
click at [407, 86] on link "New Grading" at bounding box center [447, 100] width 102 height 69
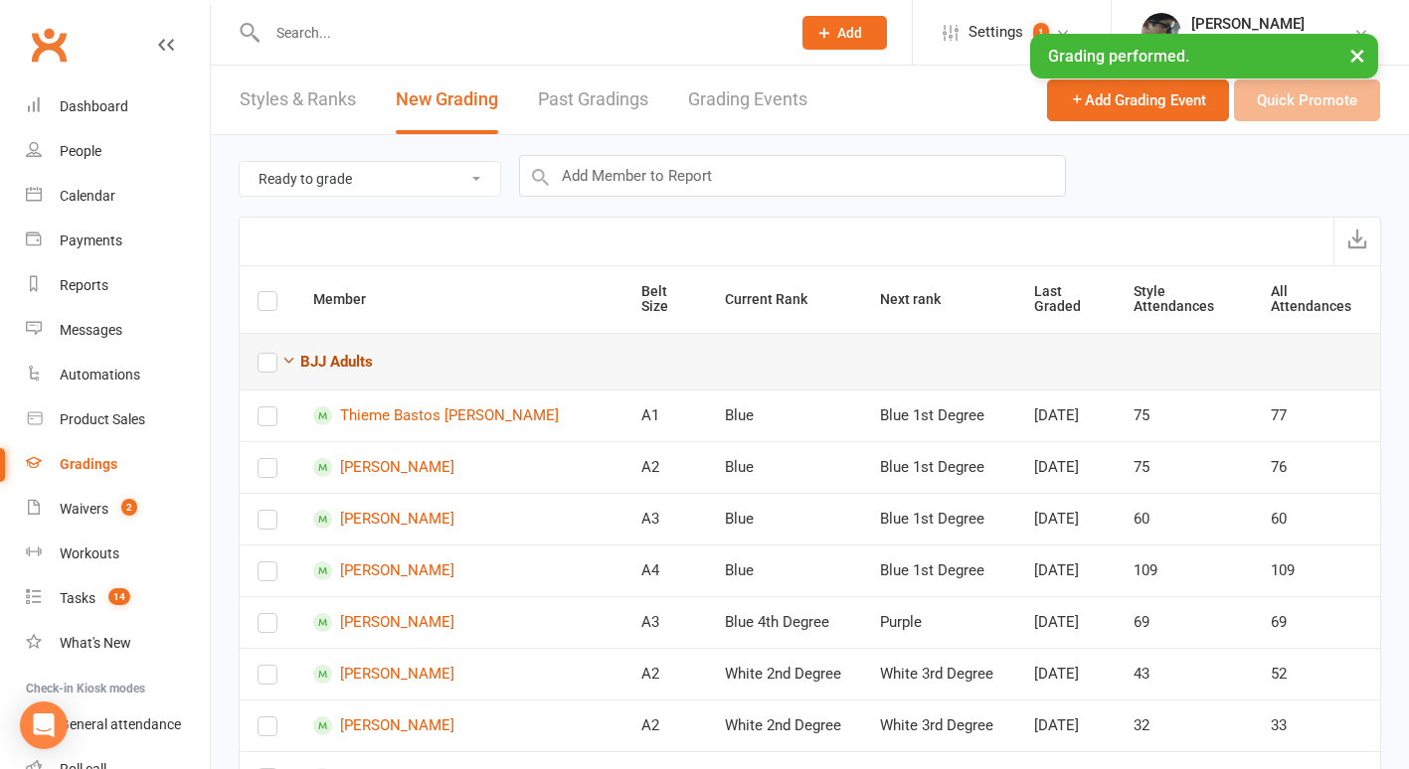
click at [346, 365] on strong "BJJ Adults" at bounding box center [336, 362] width 73 height 18
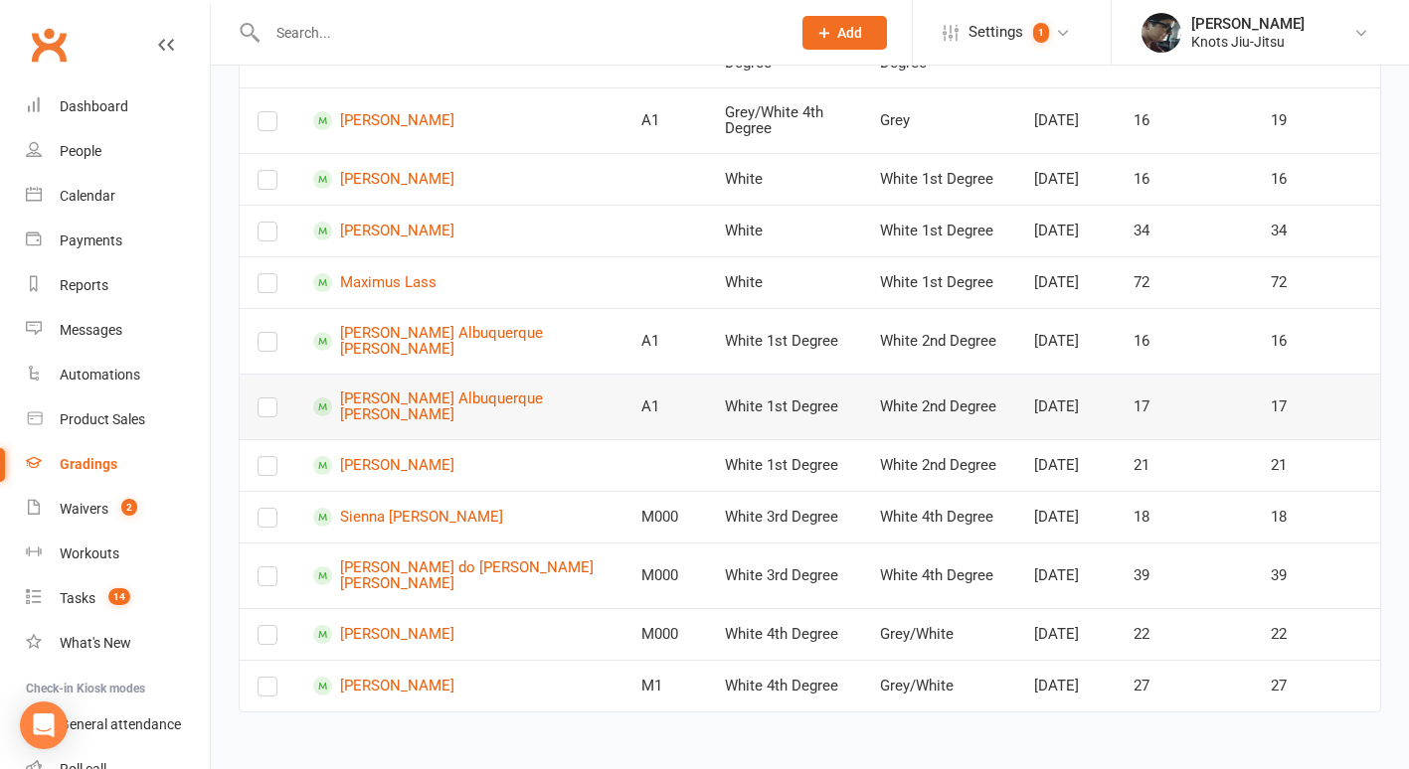
scroll to position [1111, 0]
